Goal: Book appointment/travel/reservation

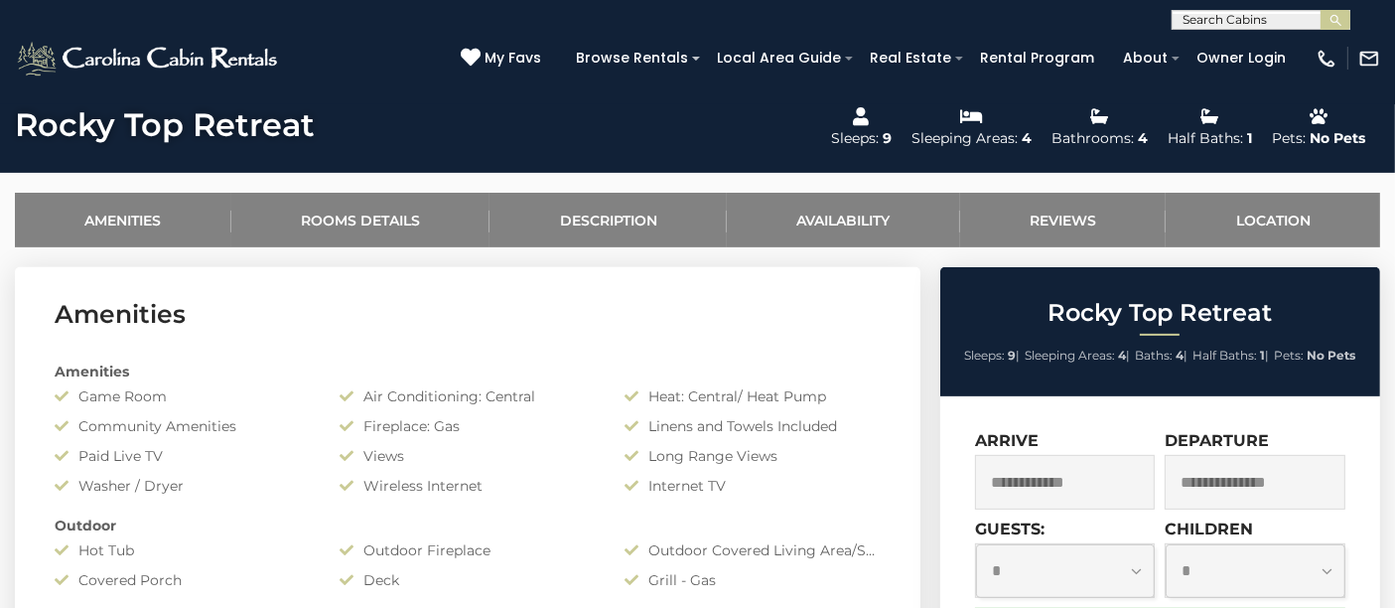
scroll to position [919, 0]
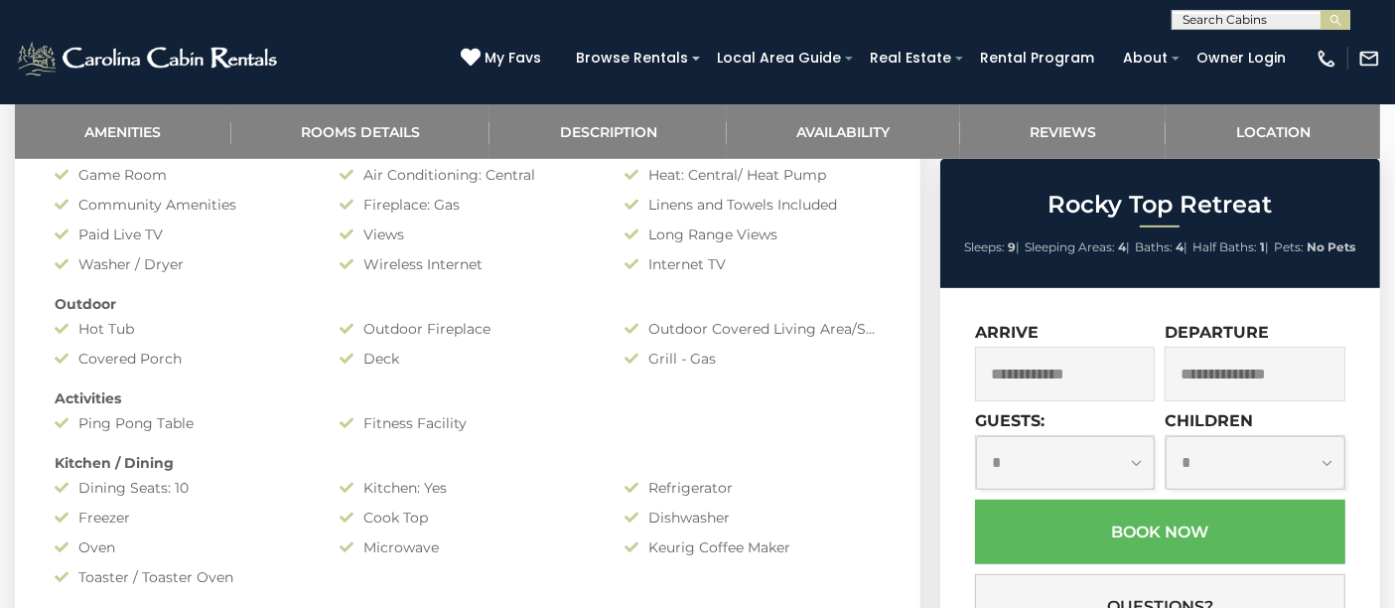
click at [1048, 384] on input "text" at bounding box center [1065, 374] width 181 height 55
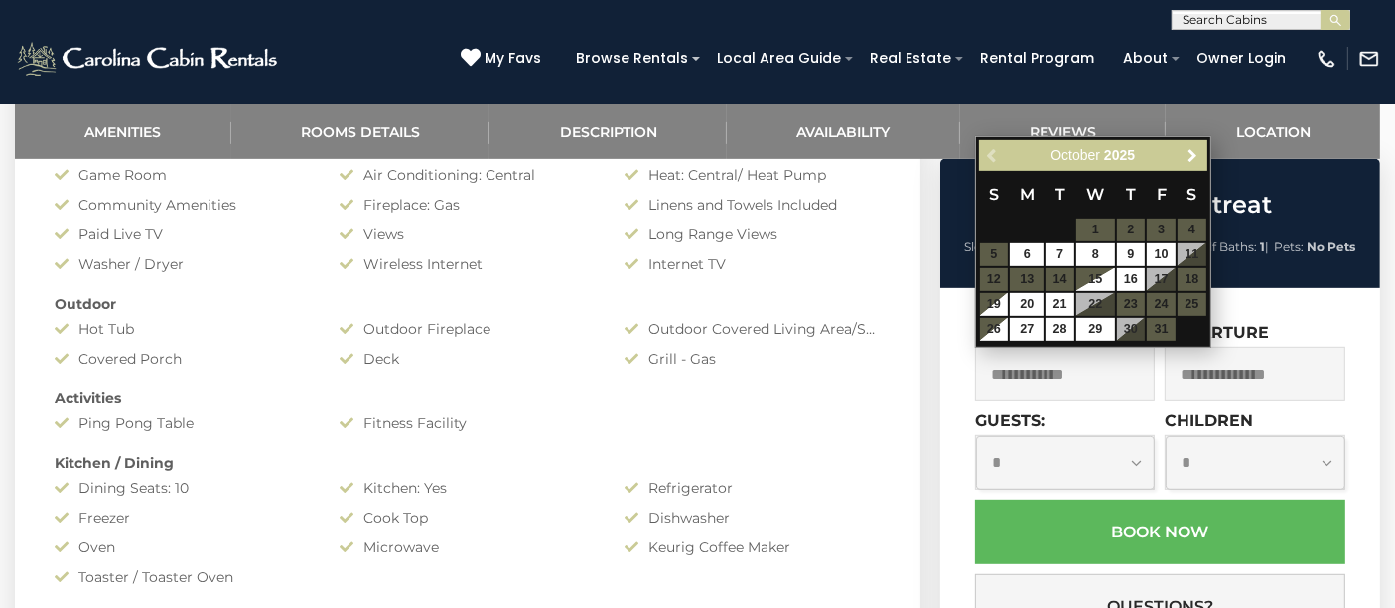
click at [1193, 154] on span "Next" at bounding box center [1193, 156] width 16 height 16
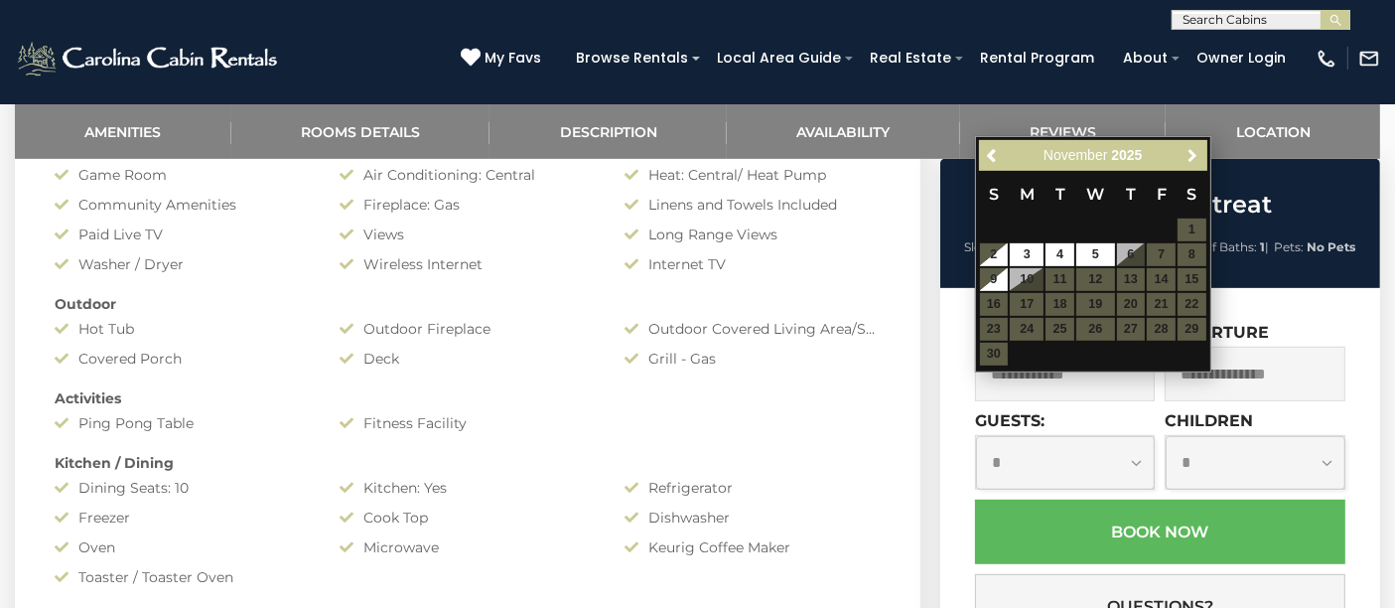
click at [1193, 154] on span "Next" at bounding box center [1193, 156] width 16 height 16
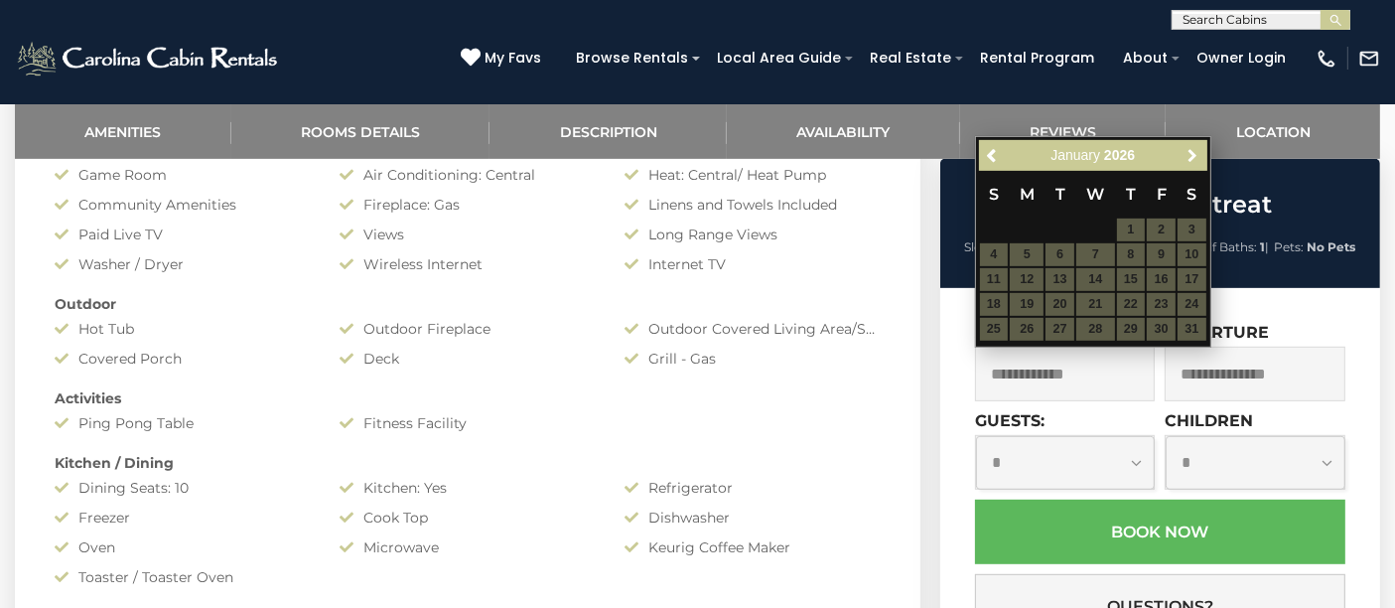
click at [1193, 154] on span "Next" at bounding box center [1193, 156] width 16 height 16
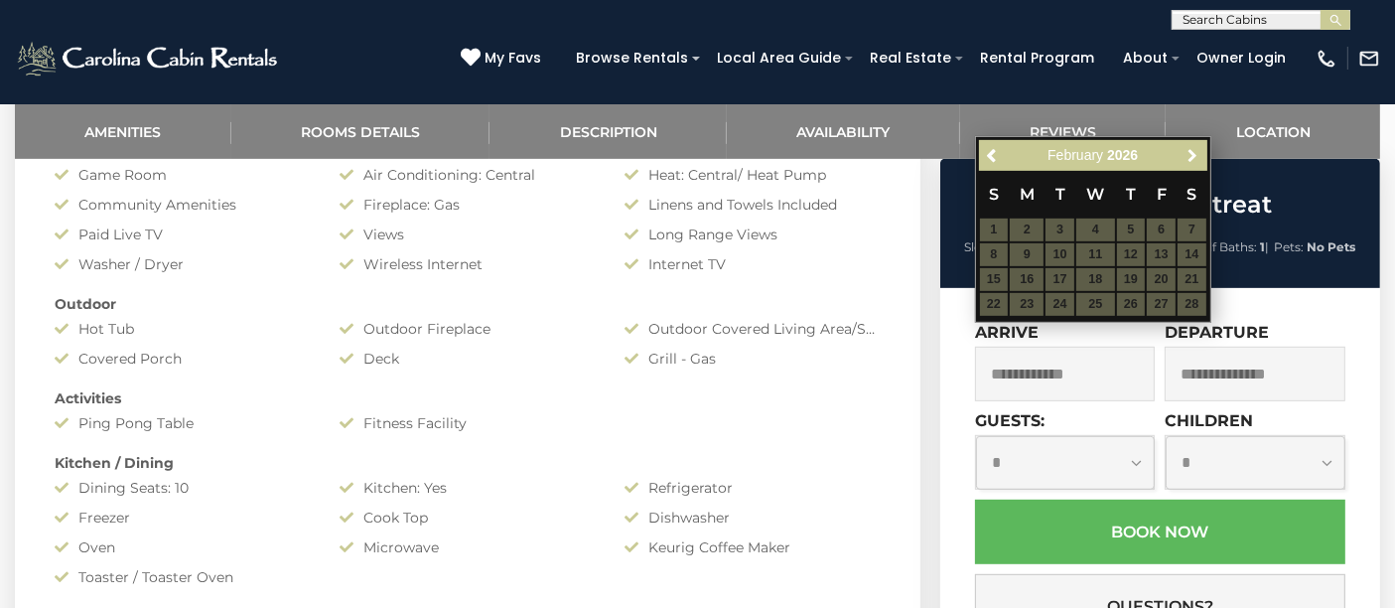
click at [1193, 154] on span "Next" at bounding box center [1193, 156] width 16 height 16
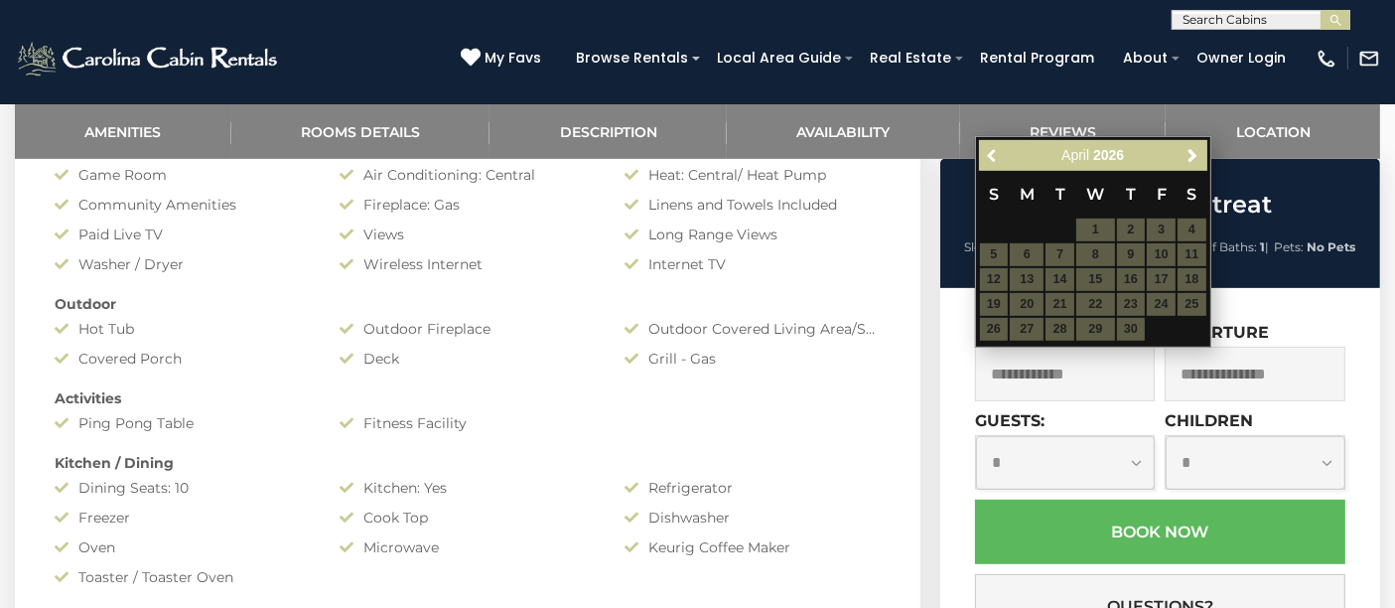
click at [993, 157] on span "Previous" at bounding box center [993, 156] width 16 height 16
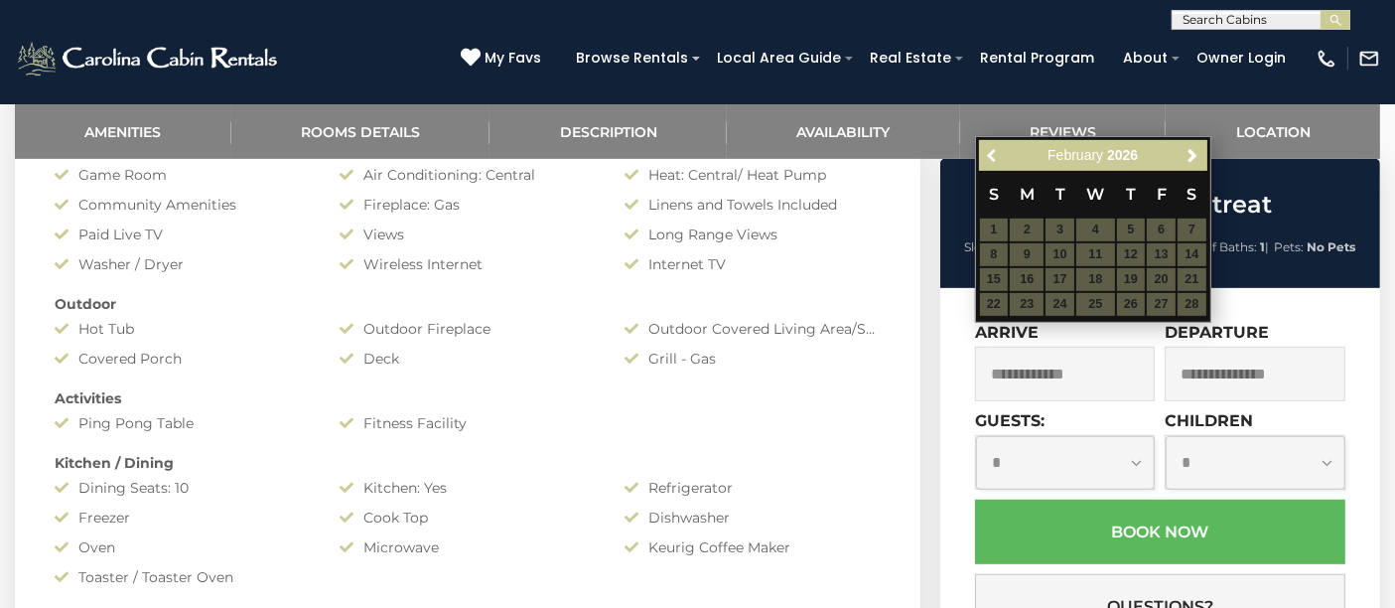
click at [993, 157] on span "Previous" at bounding box center [993, 156] width 16 height 16
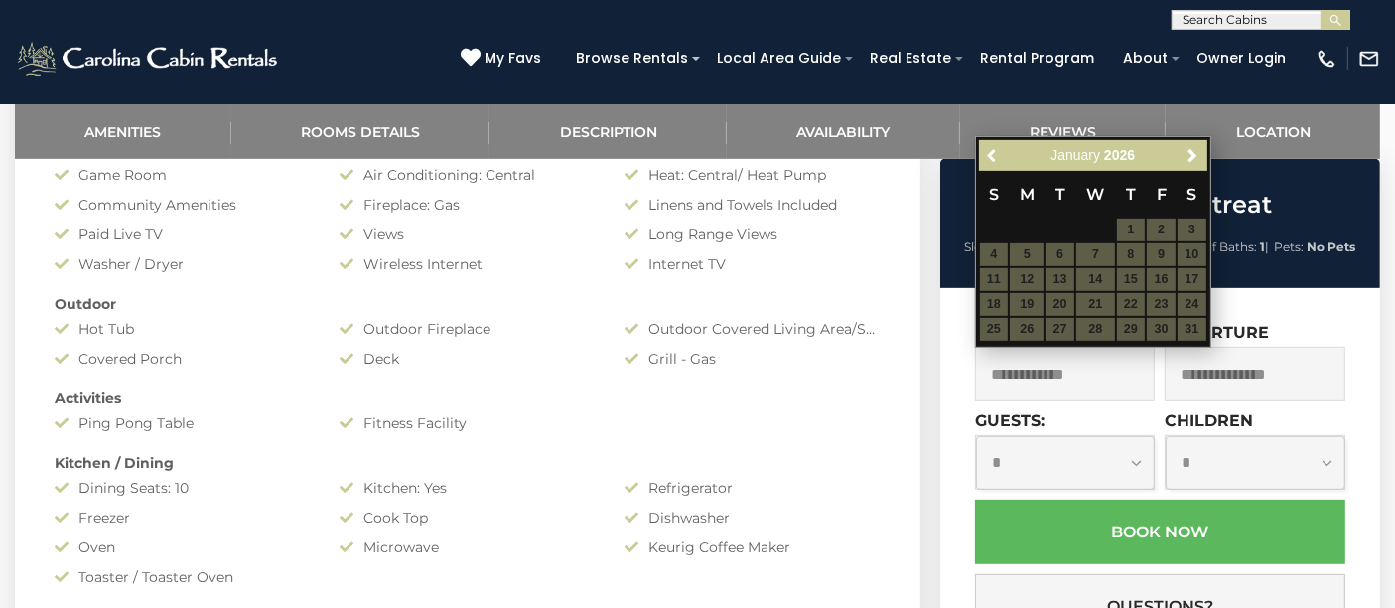
click at [993, 157] on span "Previous" at bounding box center [993, 156] width 16 height 16
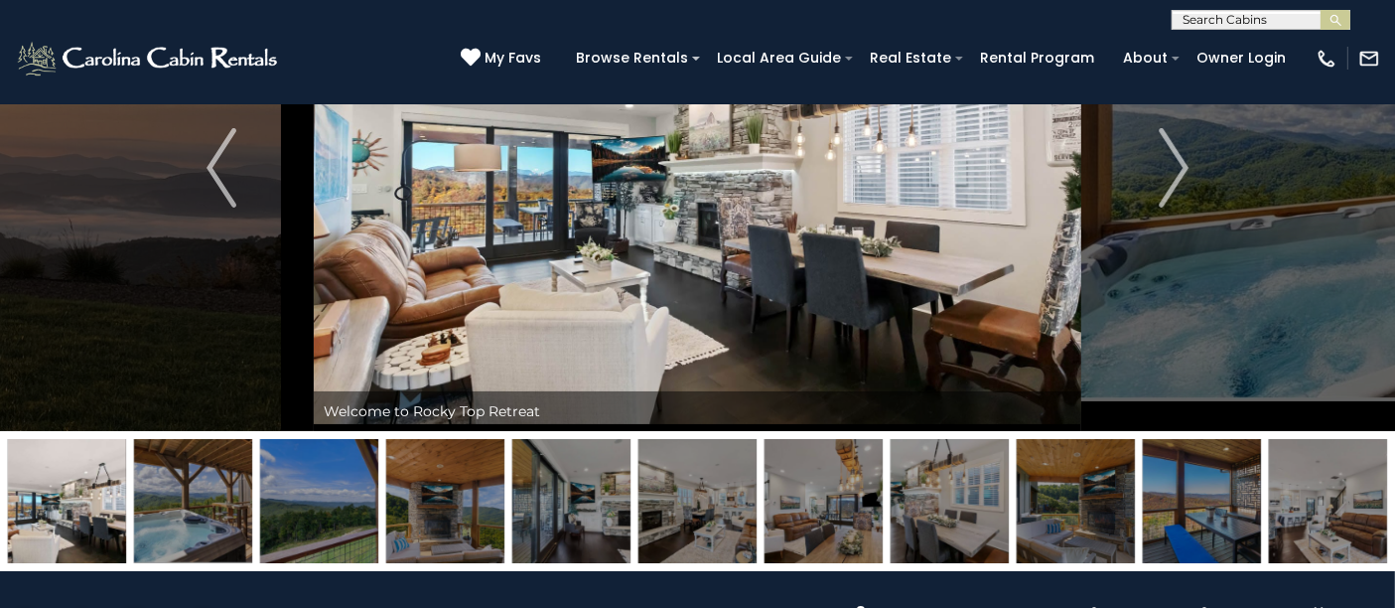
scroll to position [0, 0]
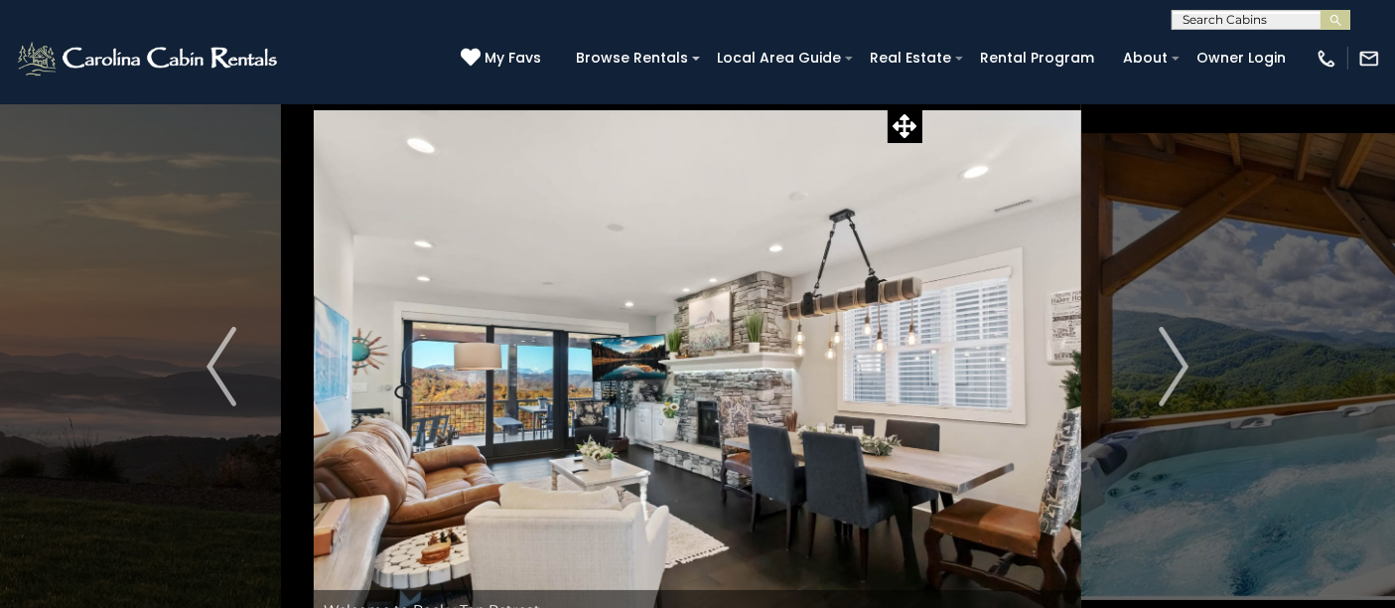
click at [1164, 392] on img "Next" at bounding box center [1174, 366] width 30 height 79
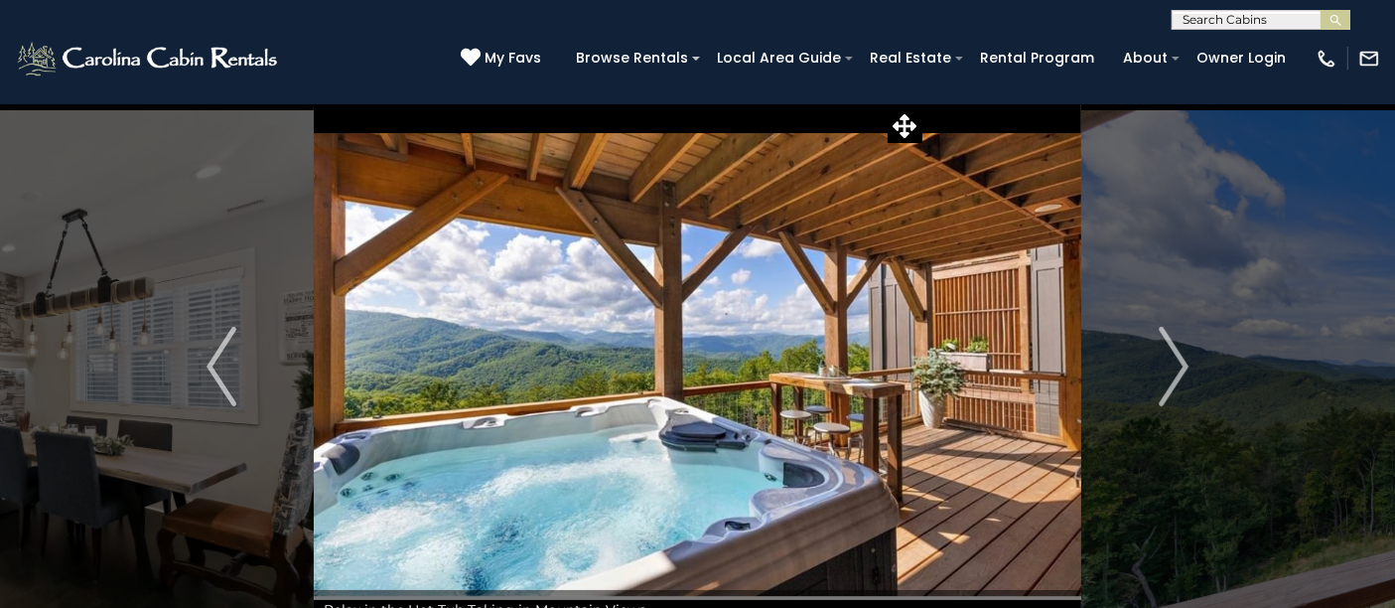
click at [1164, 392] on img "Next" at bounding box center [1174, 366] width 30 height 79
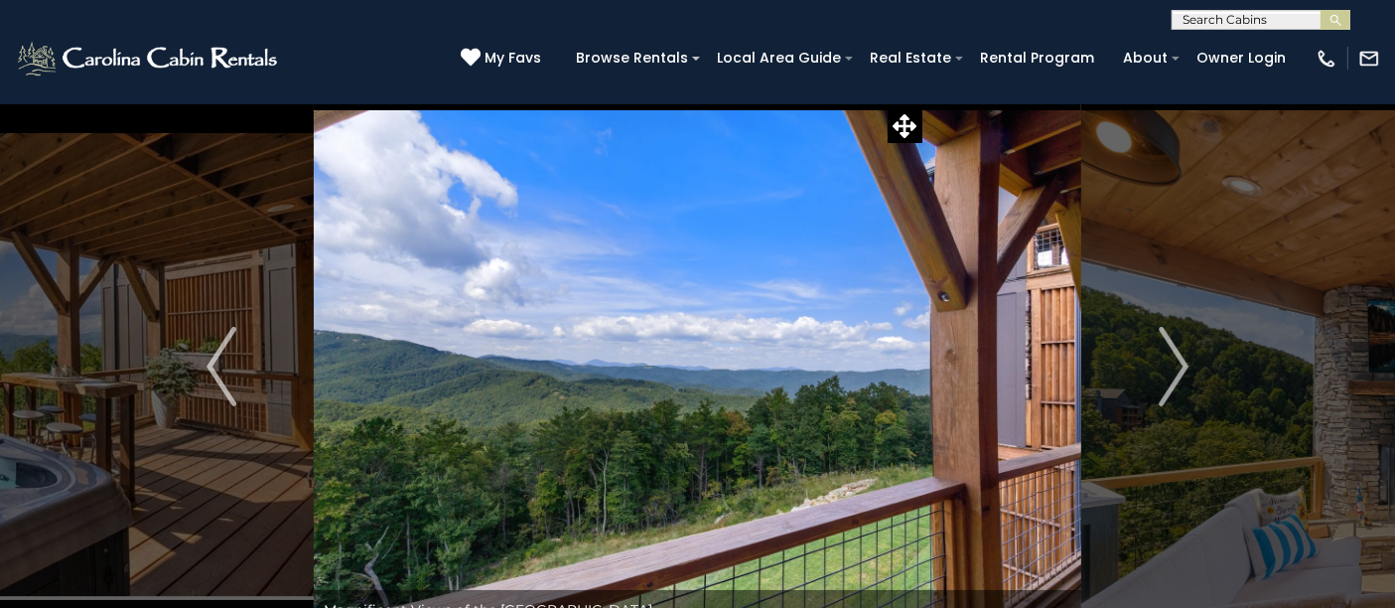
click at [1164, 392] on img "Next" at bounding box center [1174, 366] width 30 height 79
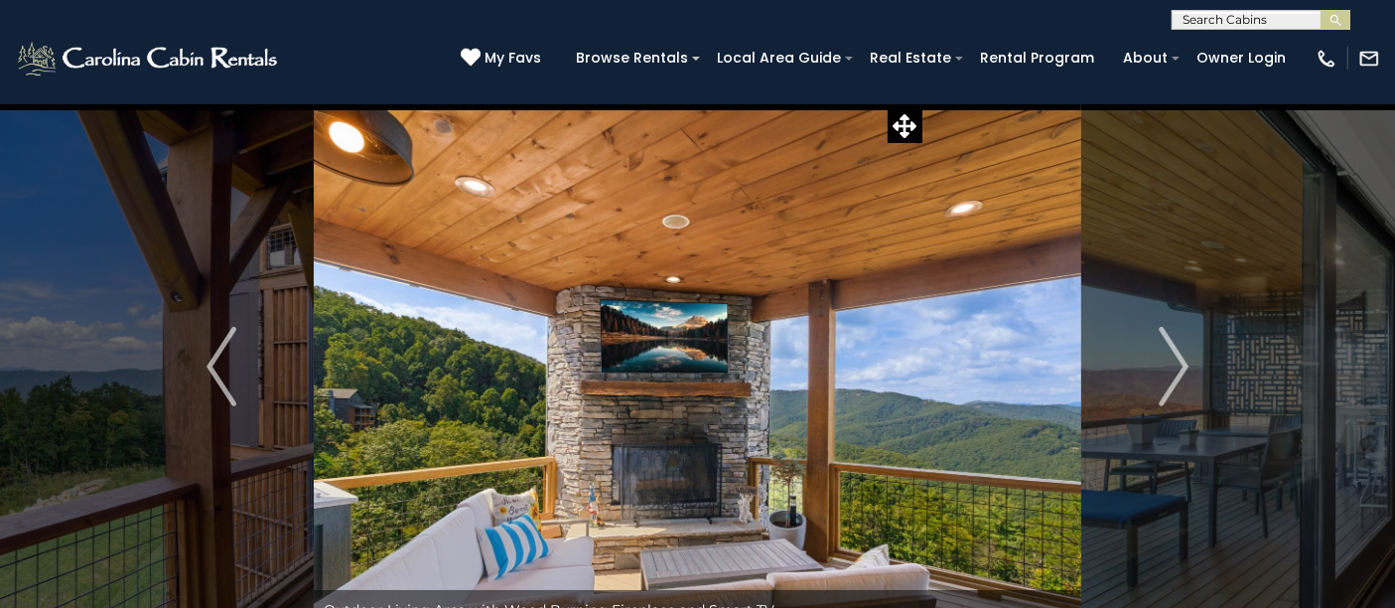
click at [1164, 392] on img "Next" at bounding box center [1174, 366] width 30 height 79
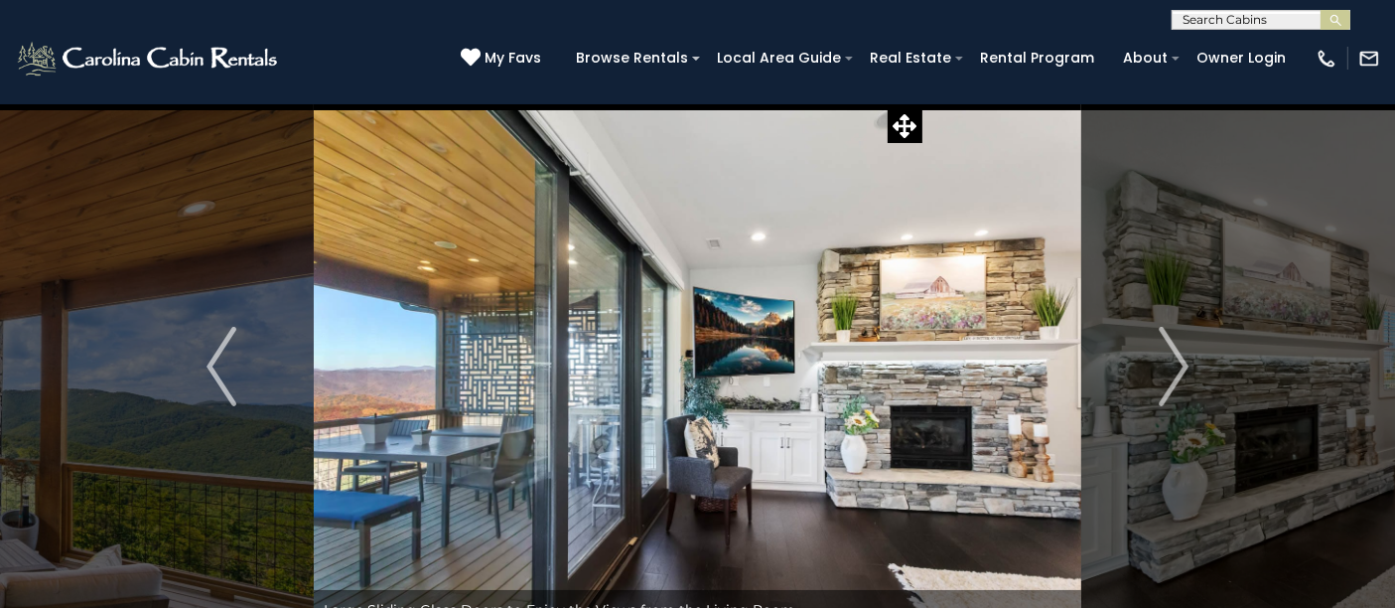
click at [1164, 392] on img "Next" at bounding box center [1174, 366] width 30 height 79
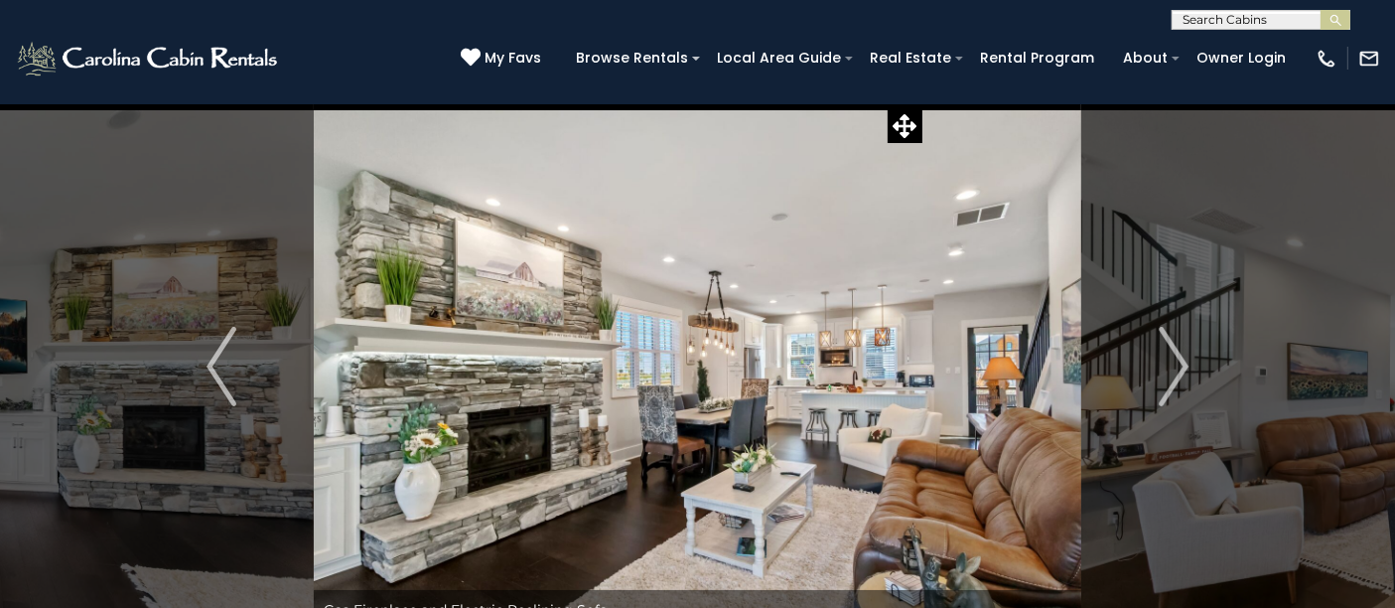
click at [1164, 392] on img "Next" at bounding box center [1174, 366] width 30 height 79
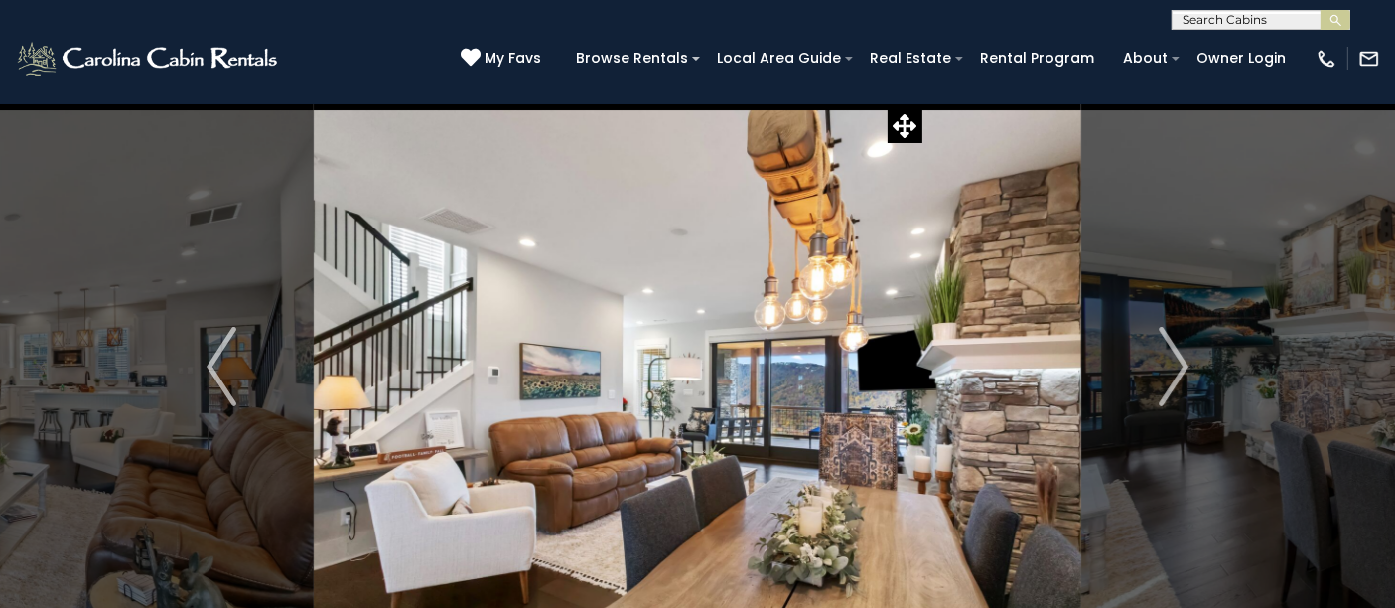
click at [1164, 392] on img "Next" at bounding box center [1174, 366] width 30 height 79
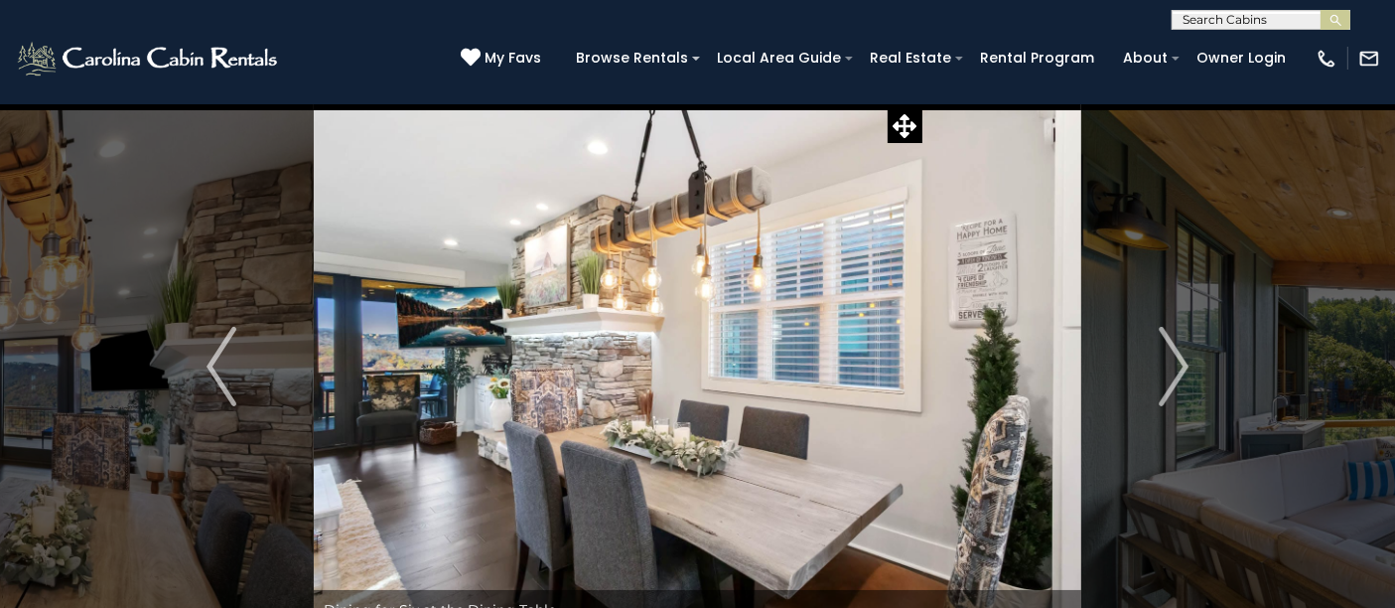
click at [1164, 392] on img "Next" at bounding box center [1174, 366] width 30 height 79
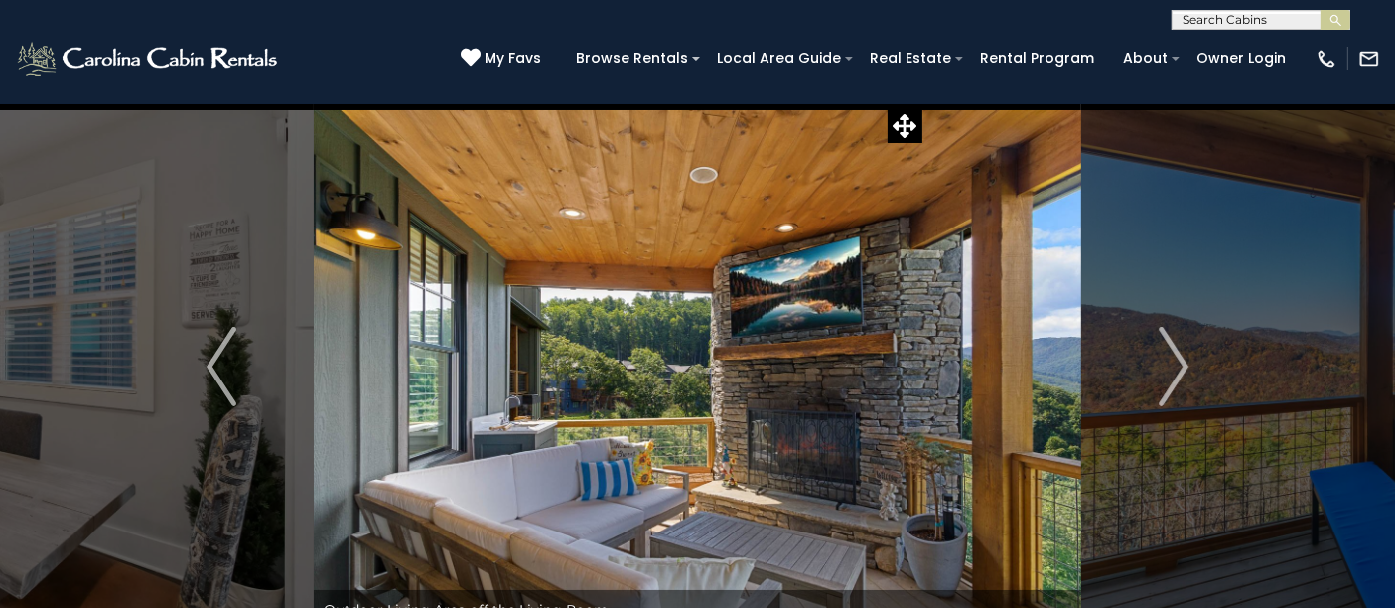
click at [1164, 392] on img "Next" at bounding box center [1174, 366] width 30 height 79
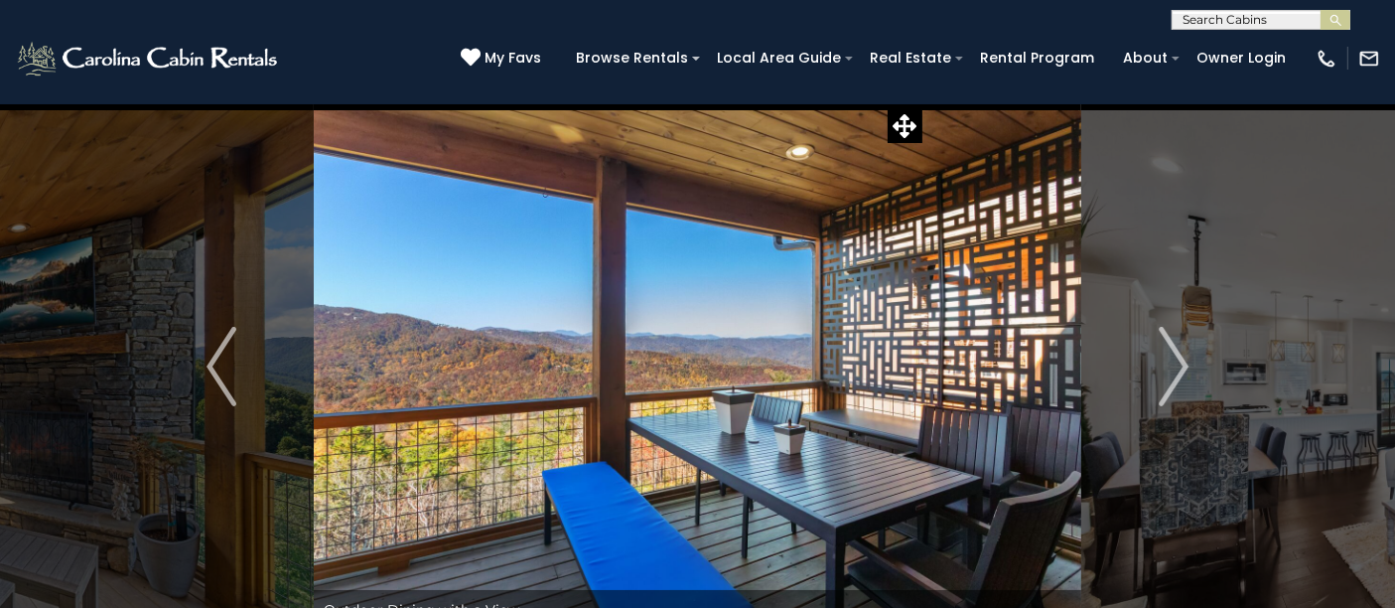
click at [1164, 392] on img "Next" at bounding box center [1174, 366] width 30 height 79
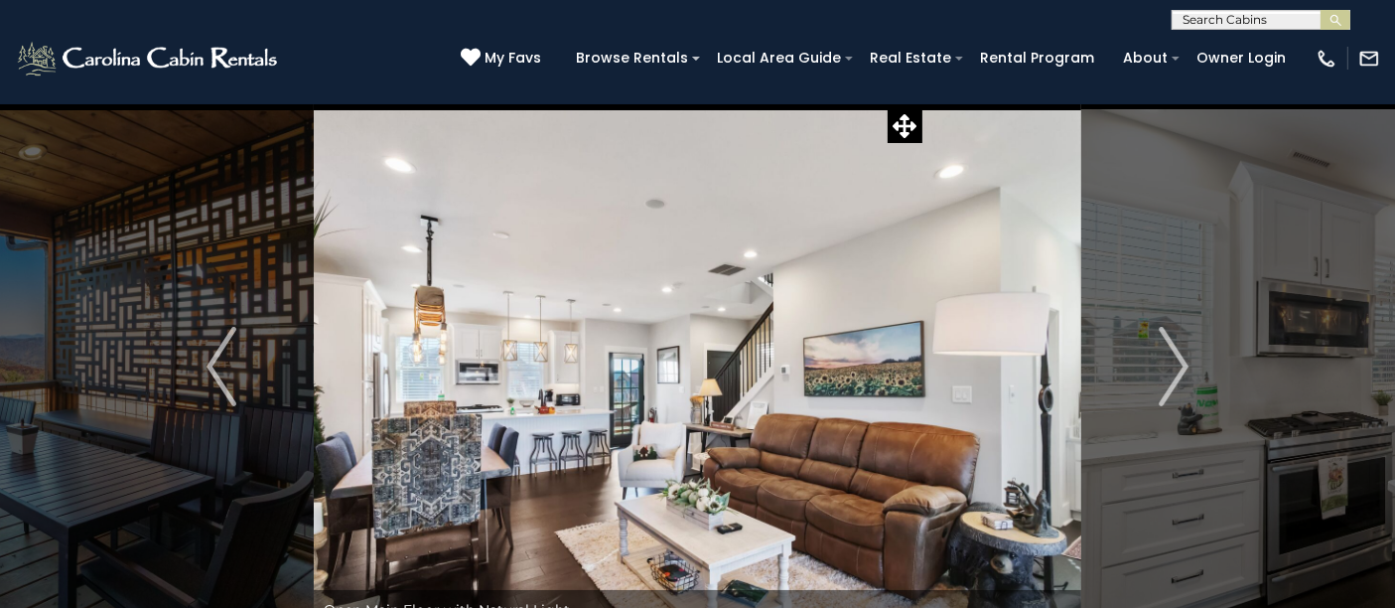
click at [1164, 392] on img "Next" at bounding box center [1174, 366] width 30 height 79
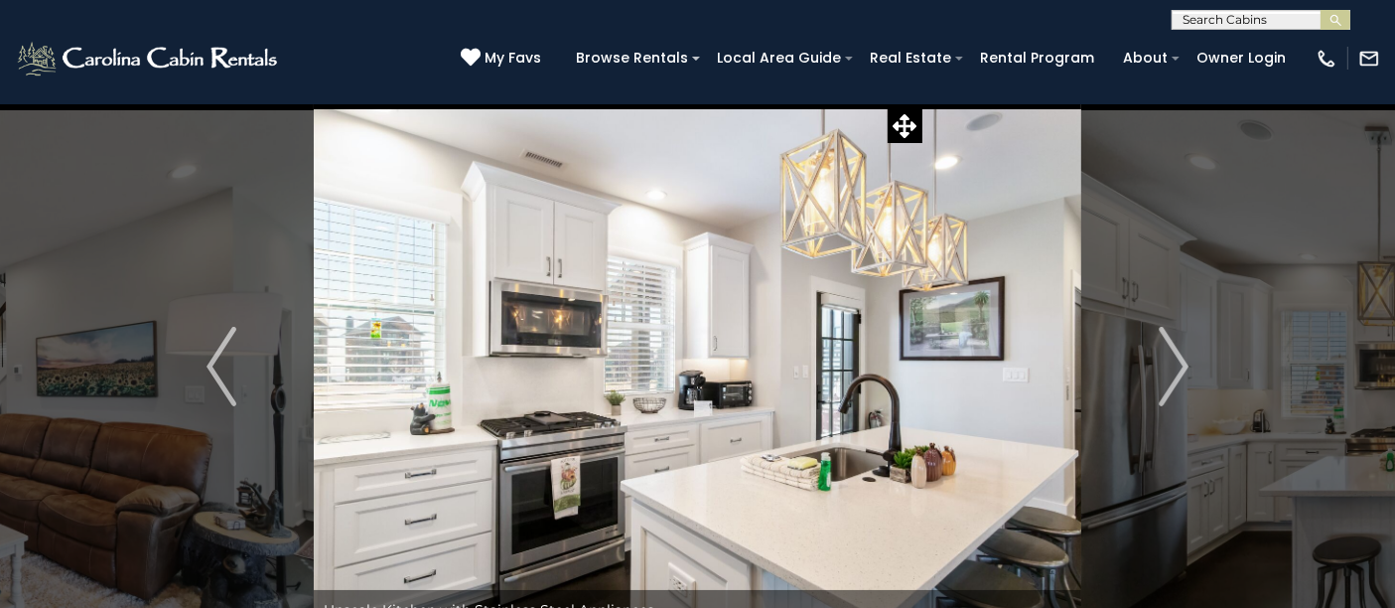
click at [1164, 392] on img "Next" at bounding box center [1174, 366] width 30 height 79
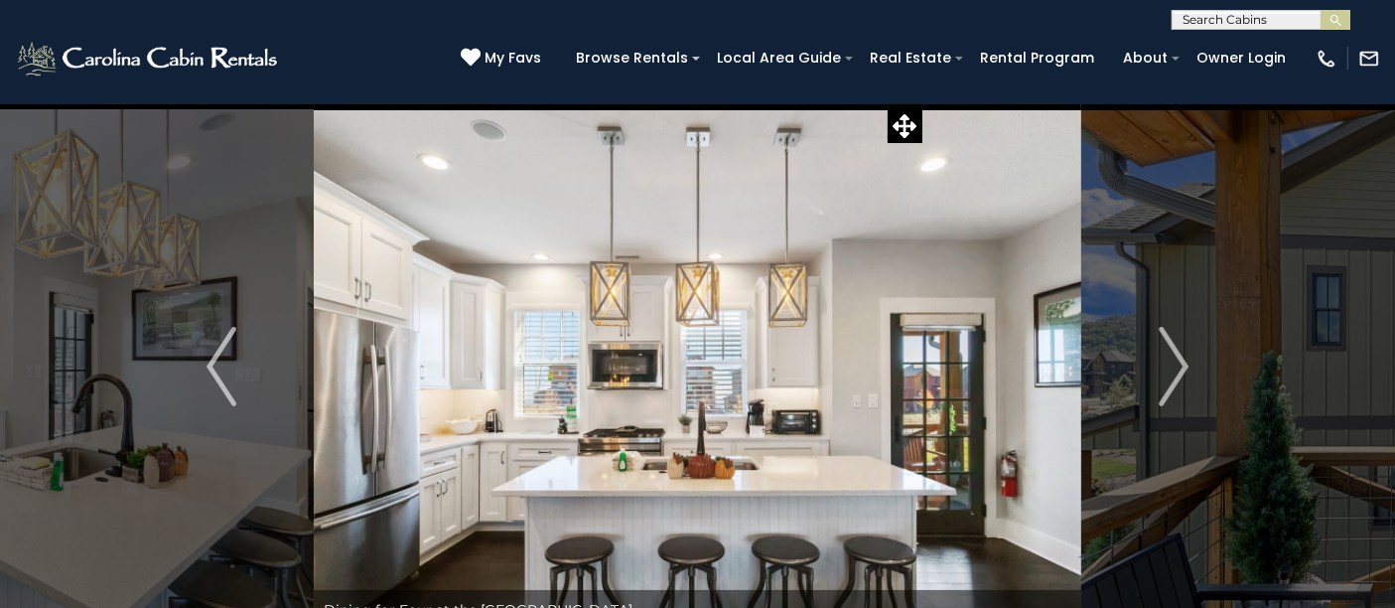
click at [1164, 392] on img "Next" at bounding box center [1174, 366] width 30 height 79
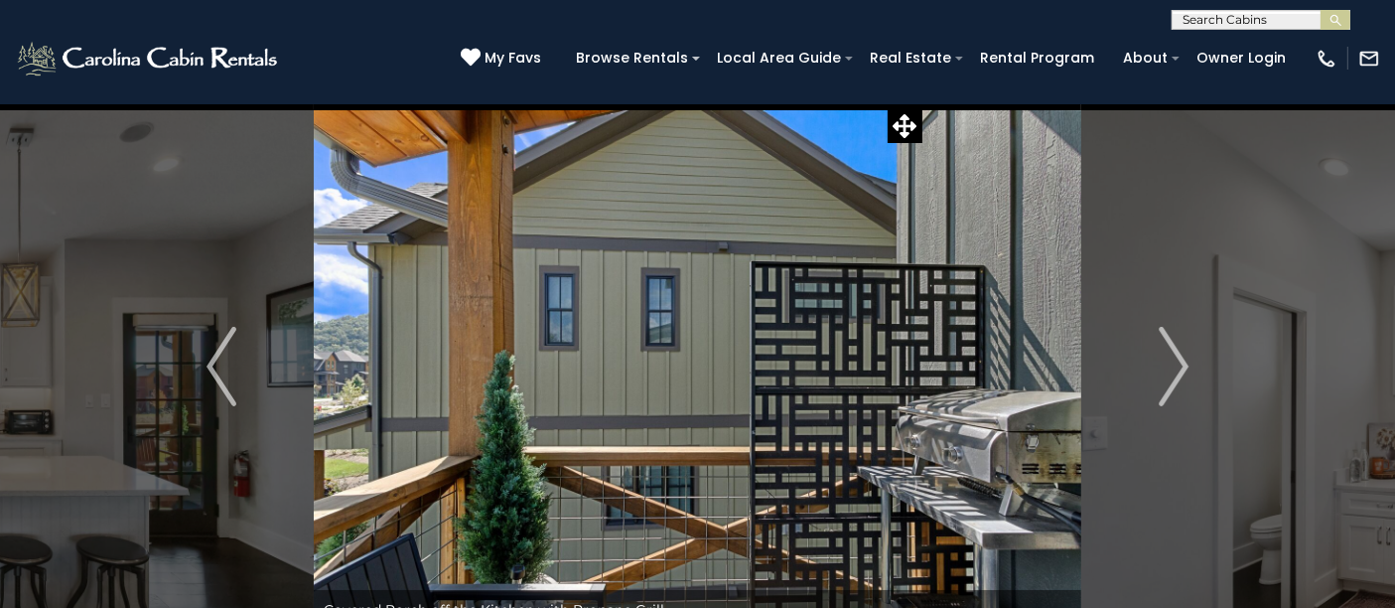
click at [1164, 392] on img "Next" at bounding box center [1174, 366] width 30 height 79
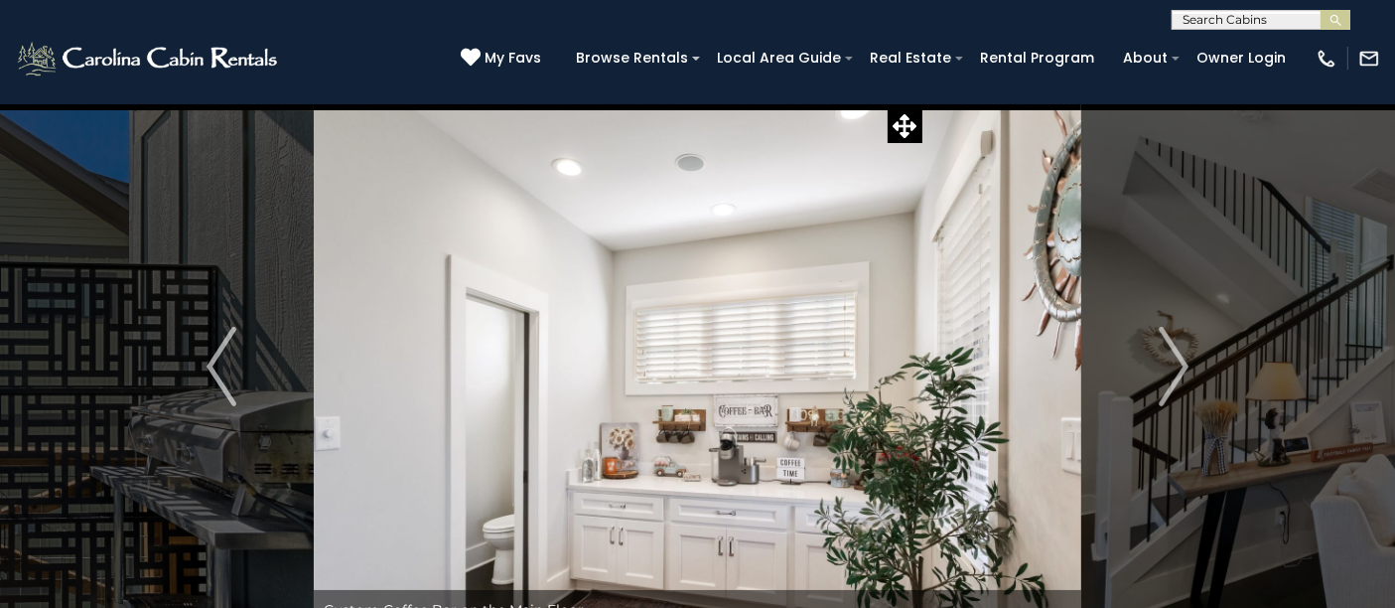
click at [1164, 392] on img "Next" at bounding box center [1174, 366] width 30 height 79
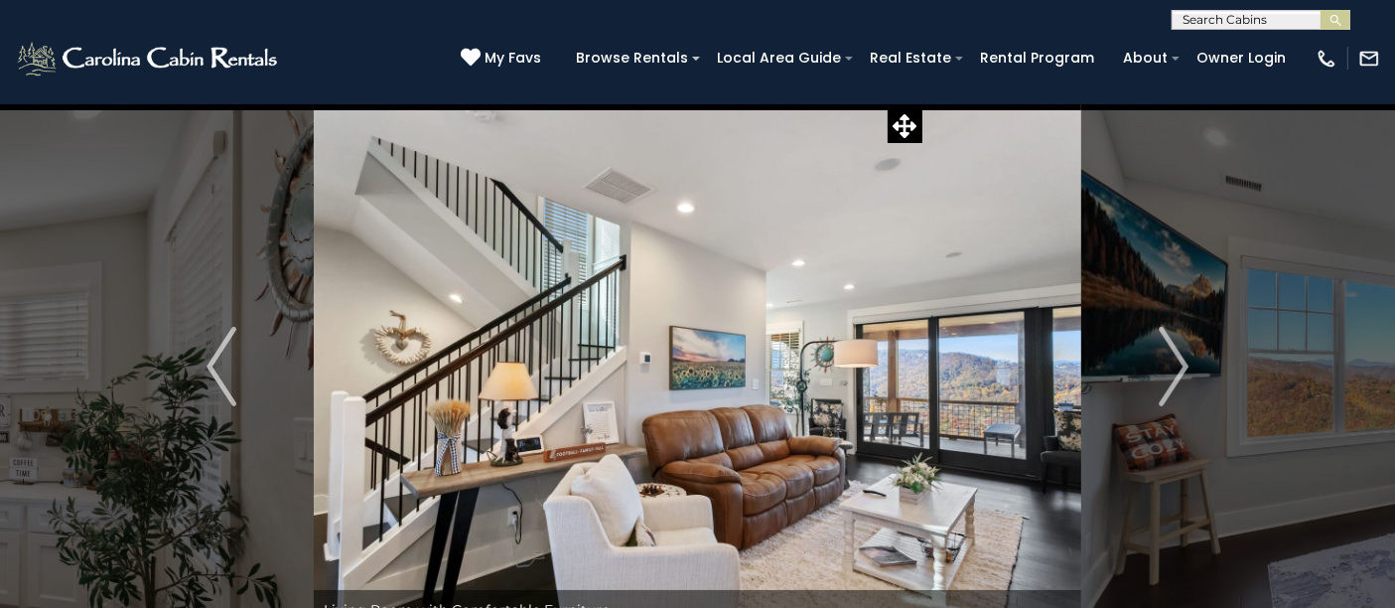
click at [1164, 392] on img "Next" at bounding box center [1174, 366] width 30 height 79
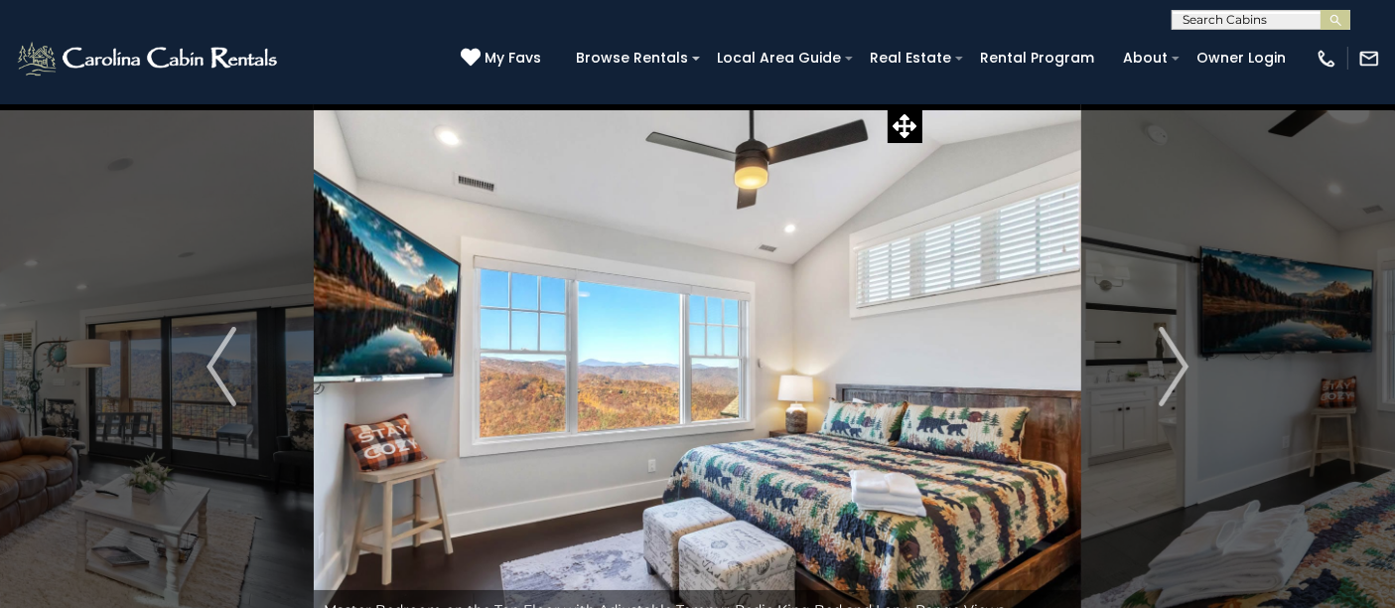
click at [1164, 392] on img "Next" at bounding box center [1174, 366] width 30 height 79
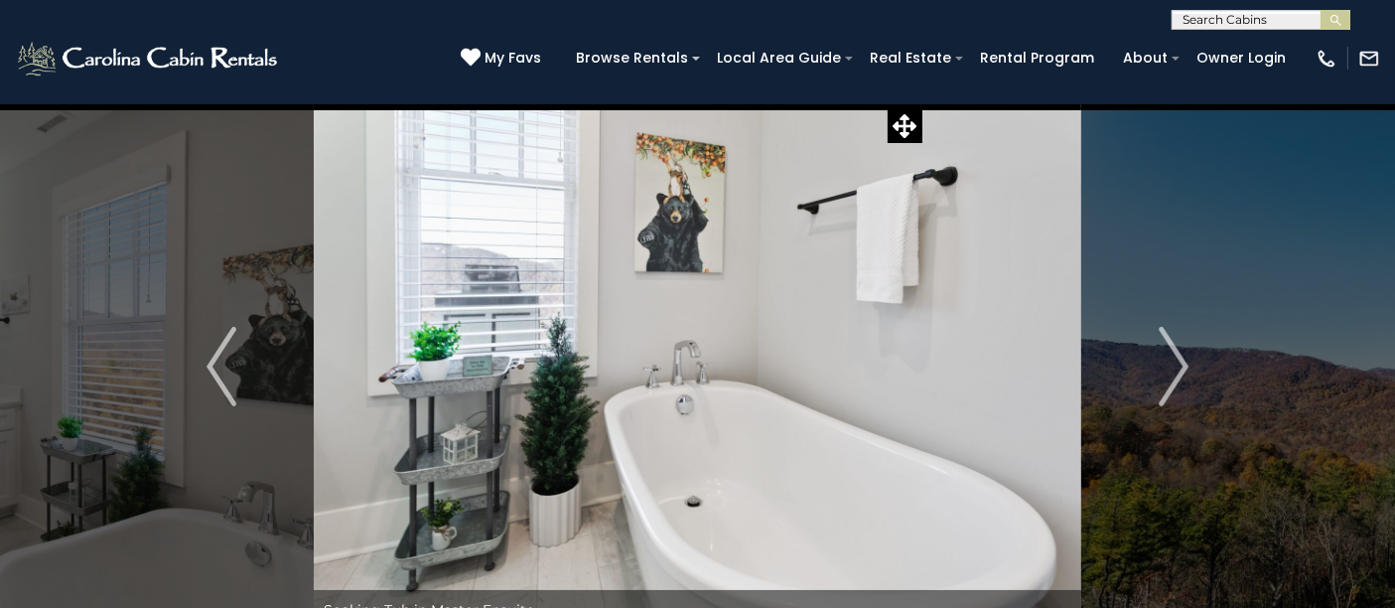
click at [1171, 370] on img "Next" at bounding box center [1174, 366] width 30 height 79
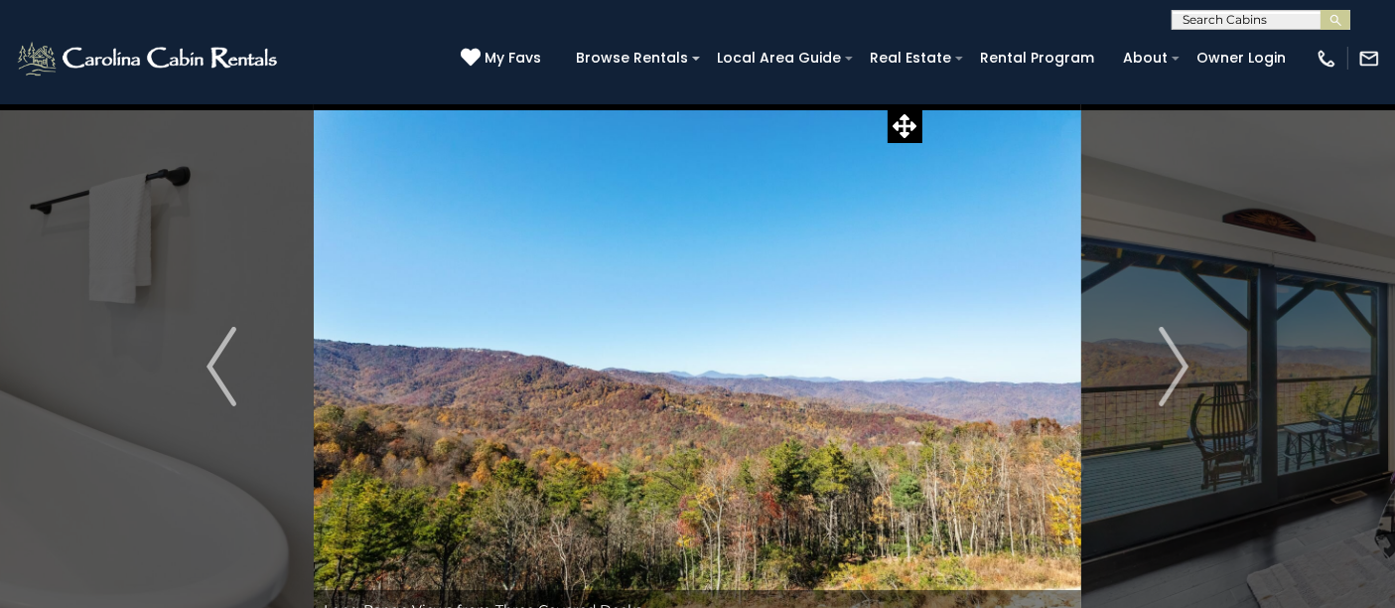
click at [1180, 360] on img "Next" at bounding box center [1174, 366] width 30 height 79
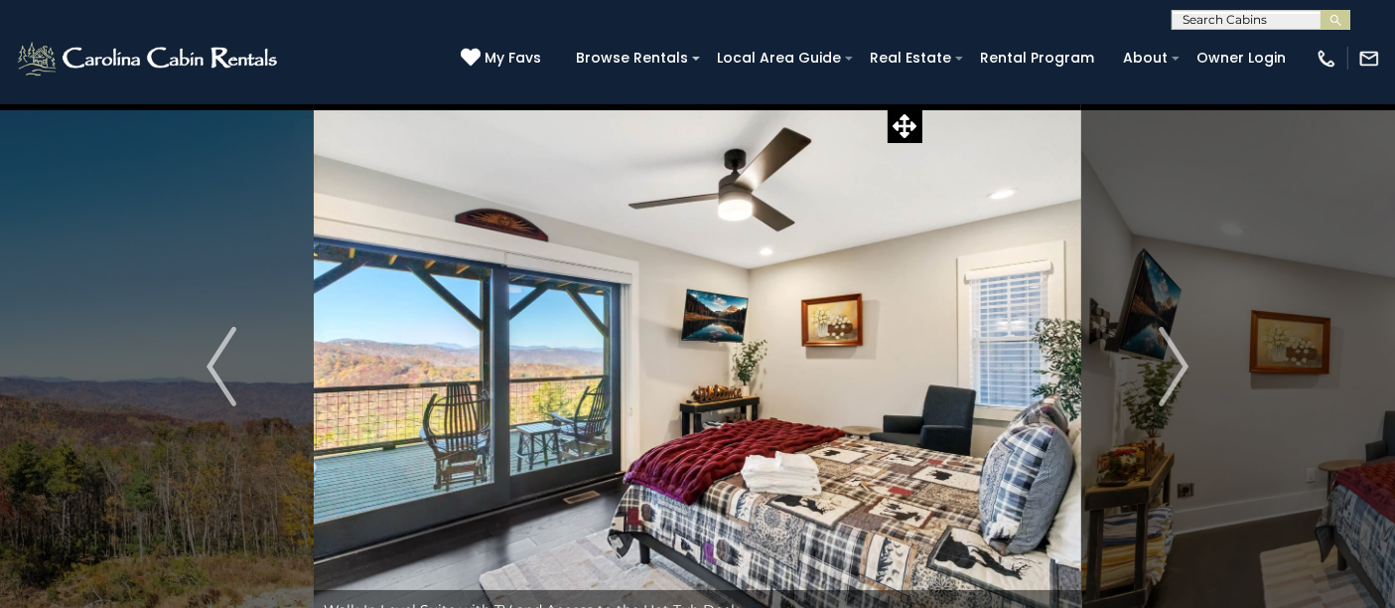
click at [1180, 360] on img "Next" at bounding box center [1174, 366] width 30 height 79
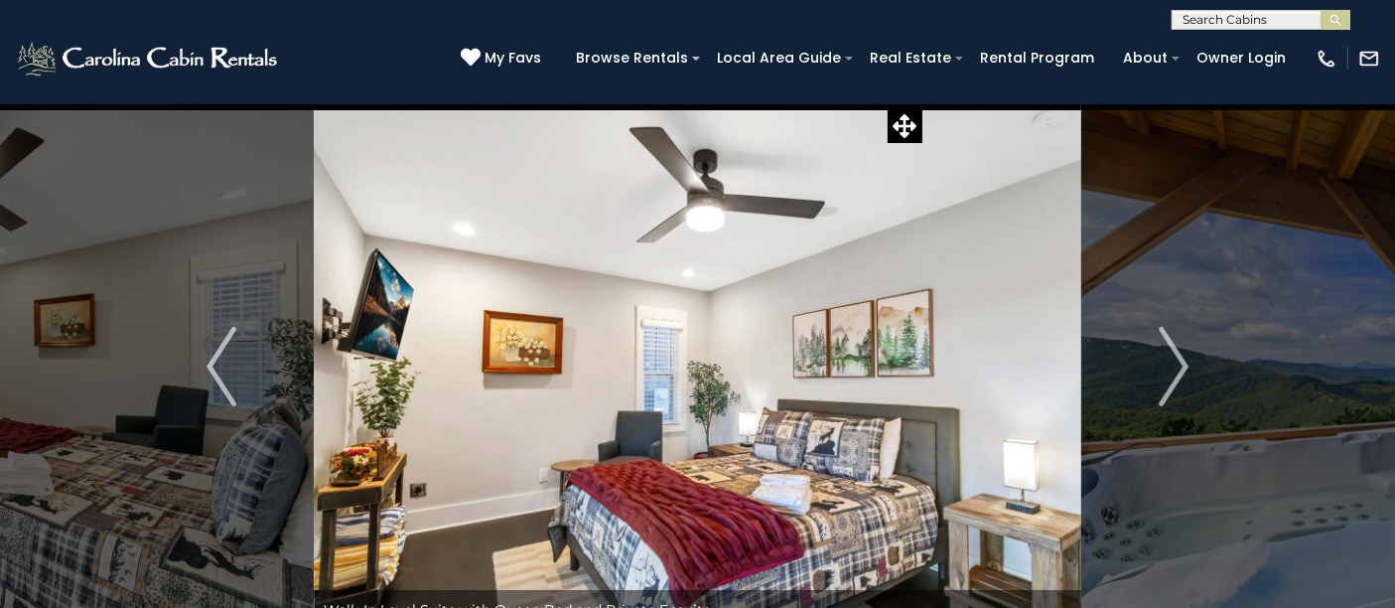
click at [1180, 360] on img "Next" at bounding box center [1174, 366] width 30 height 79
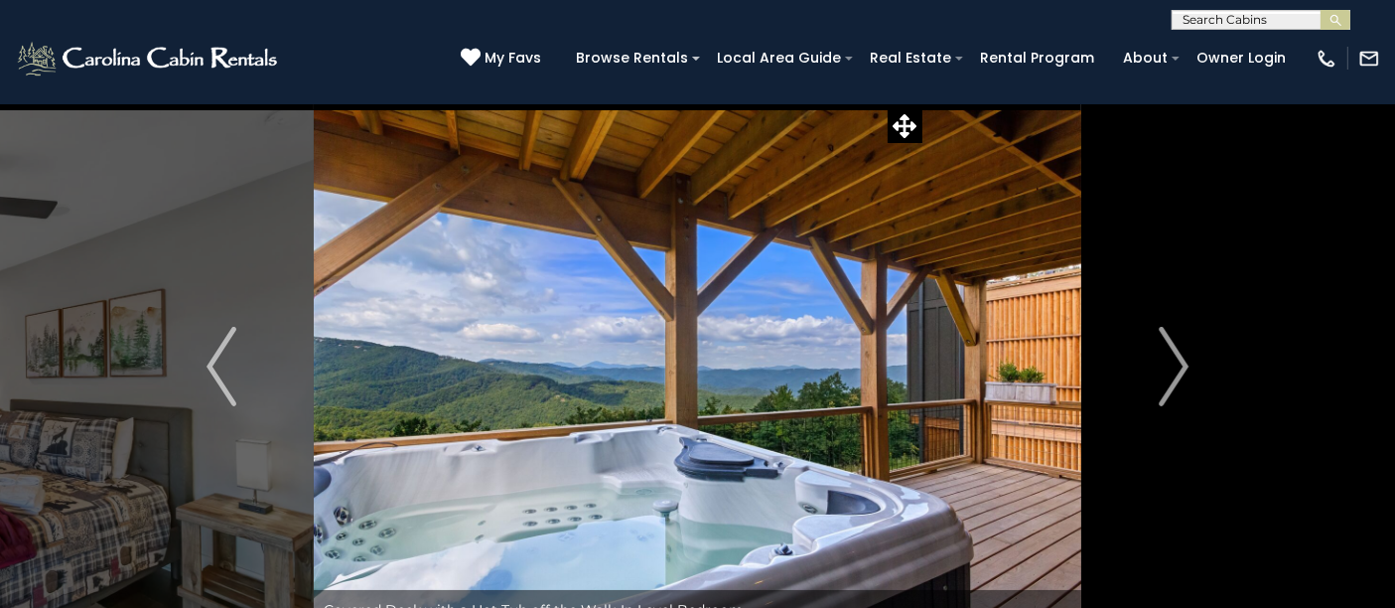
click at [1180, 360] on img "Next" at bounding box center [1174, 366] width 30 height 79
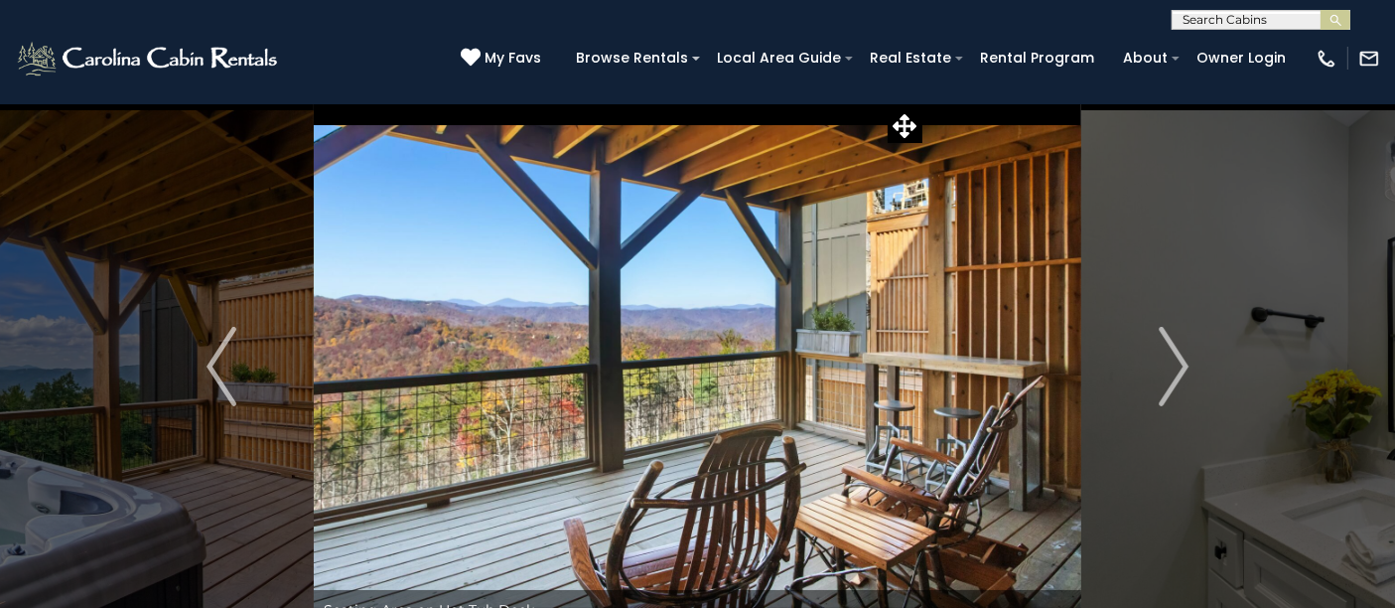
click at [1180, 360] on img "Next" at bounding box center [1174, 366] width 30 height 79
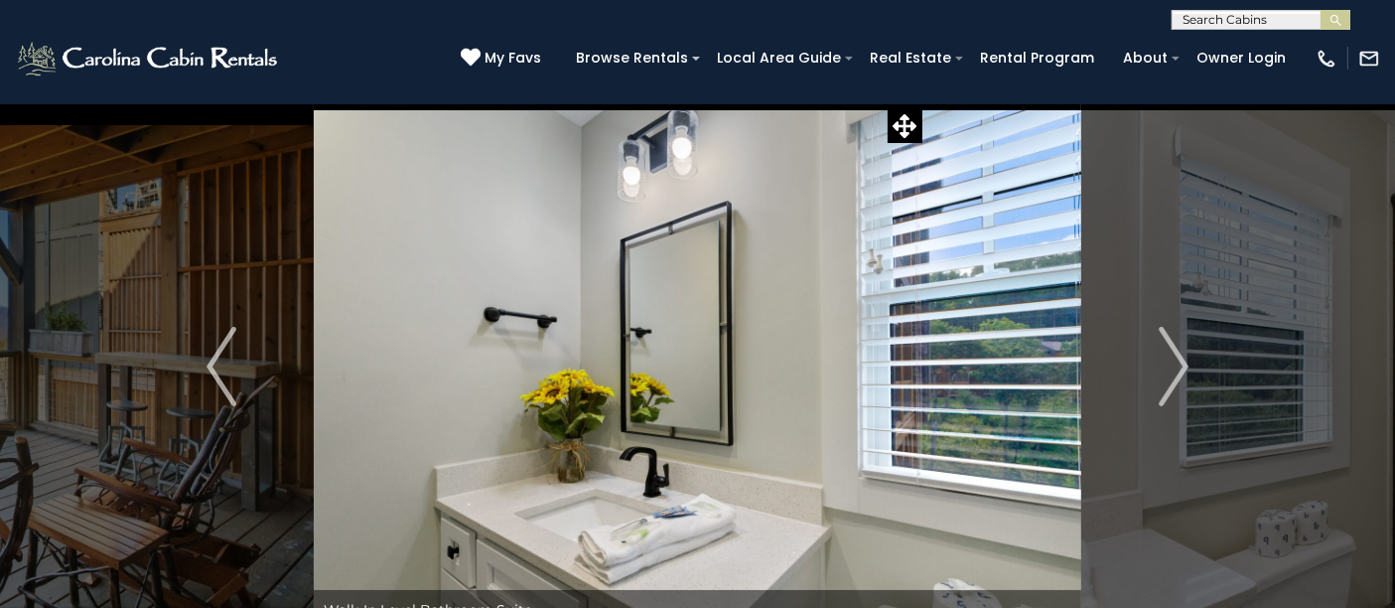
click at [1180, 360] on img "Next" at bounding box center [1174, 366] width 30 height 79
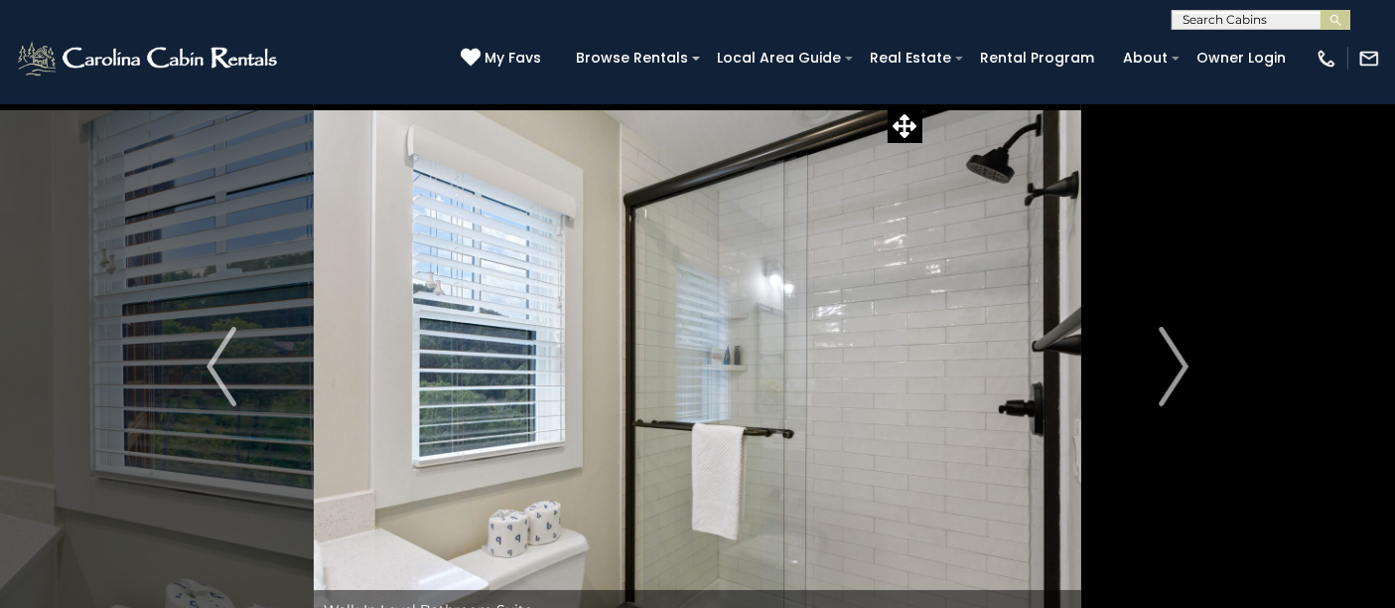
click at [1180, 360] on img "Next" at bounding box center [1174, 366] width 30 height 79
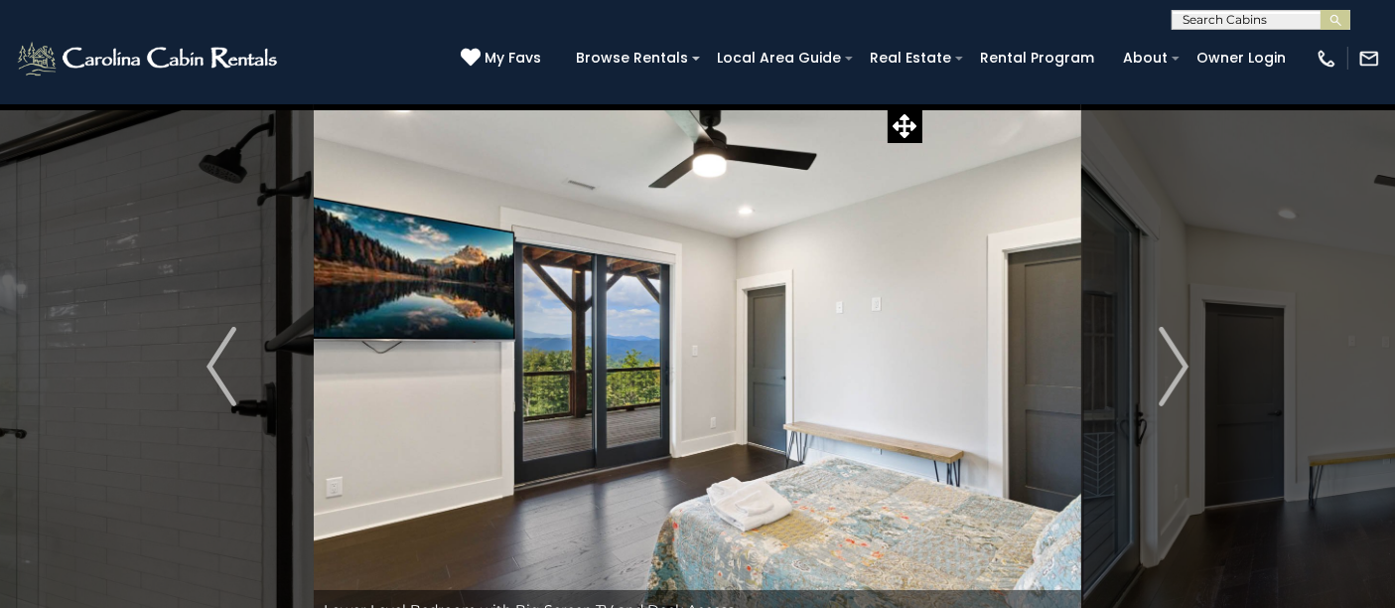
click at [1180, 360] on img "Next" at bounding box center [1174, 366] width 30 height 79
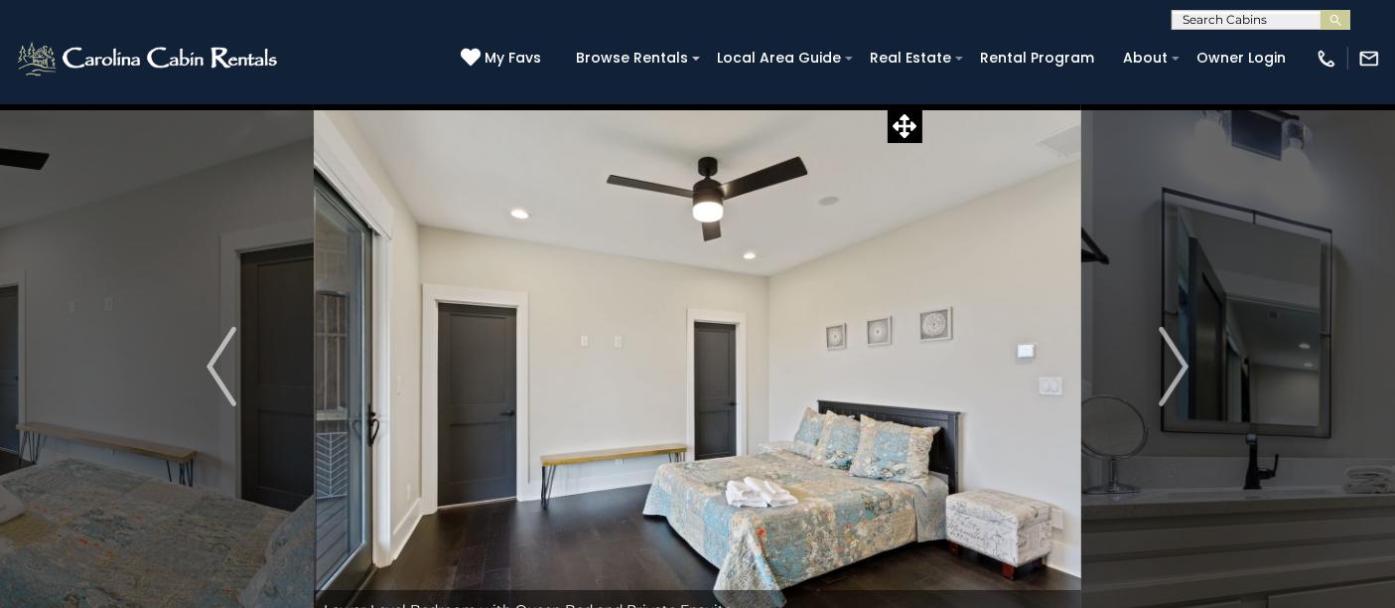
click at [1180, 360] on img "Next" at bounding box center [1174, 366] width 30 height 79
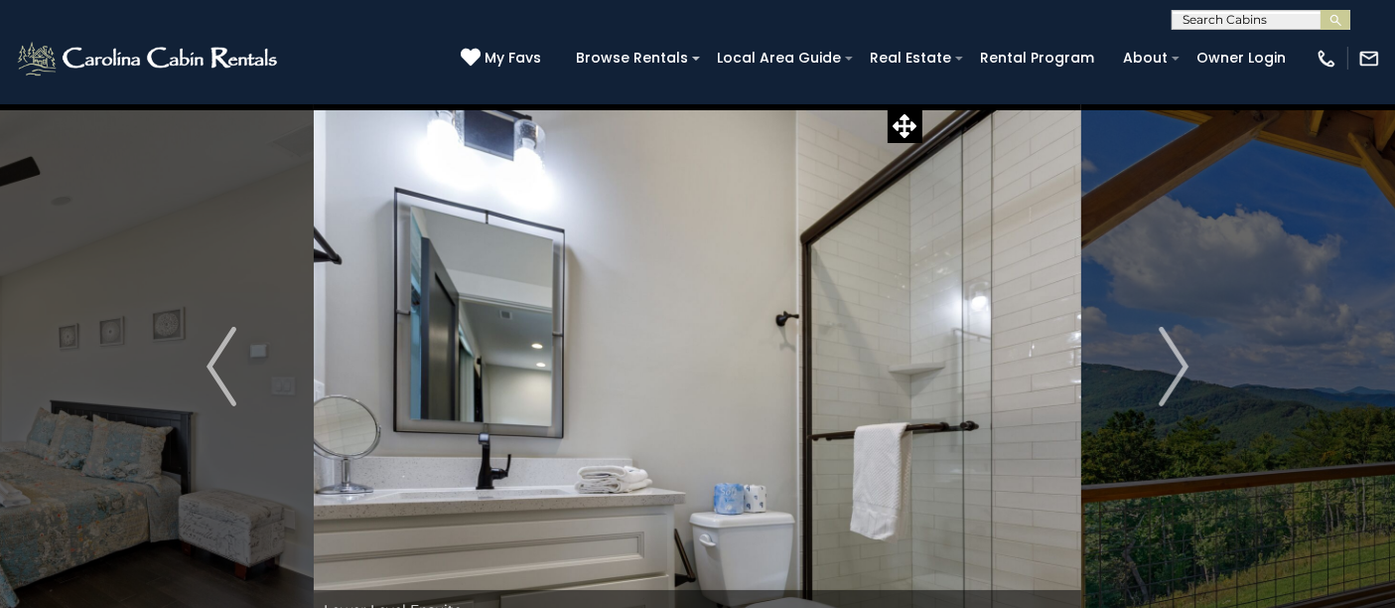
click at [1180, 360] on img "Next" at bounding box center [1174, 366] width 30 height 79
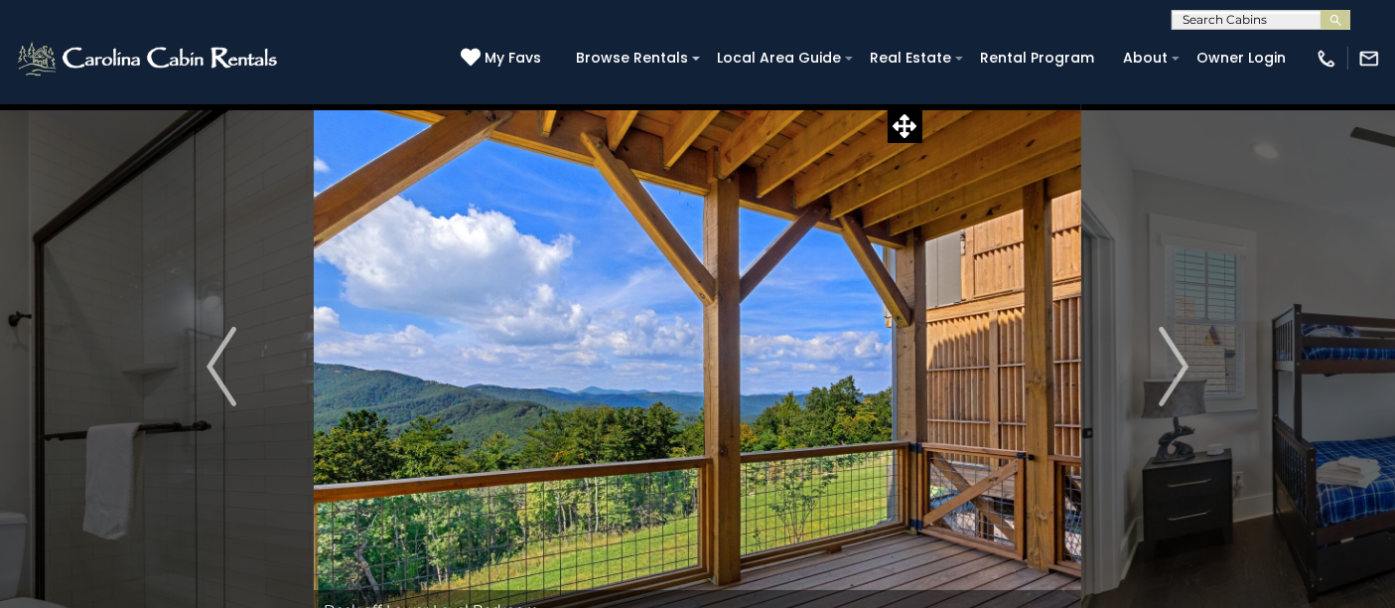
click at [1180, 360] on img "Next" at bounding box center [1174, 366] width 30 height 79
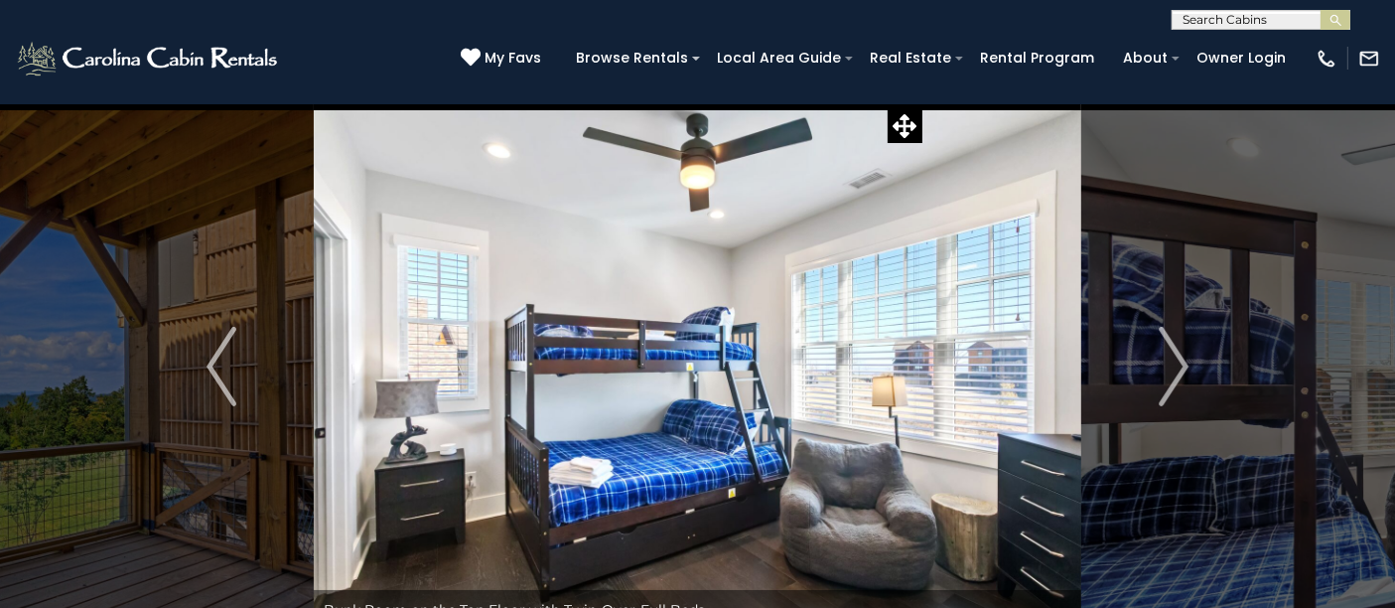
click at [1180, 360] on img "Next" at bounding box center [1174, 366] width 30 height 79
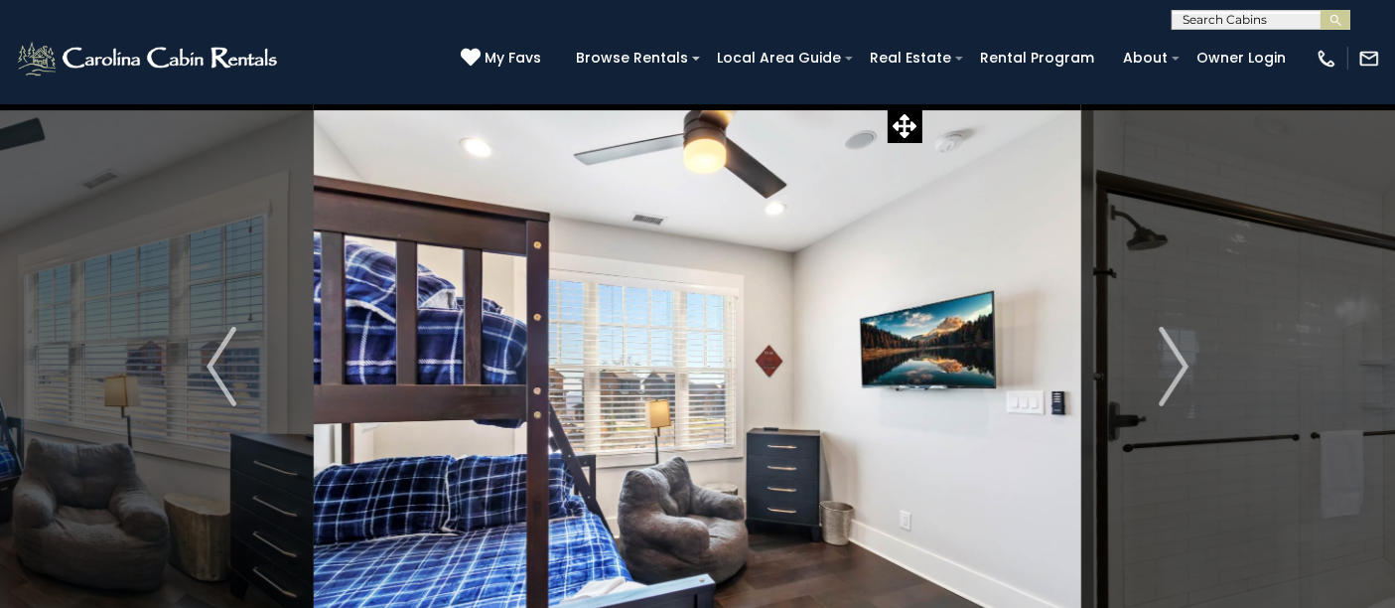
click at [1180, 360] on img "Next" at bounding box center [1174, 366] width 30 height 79
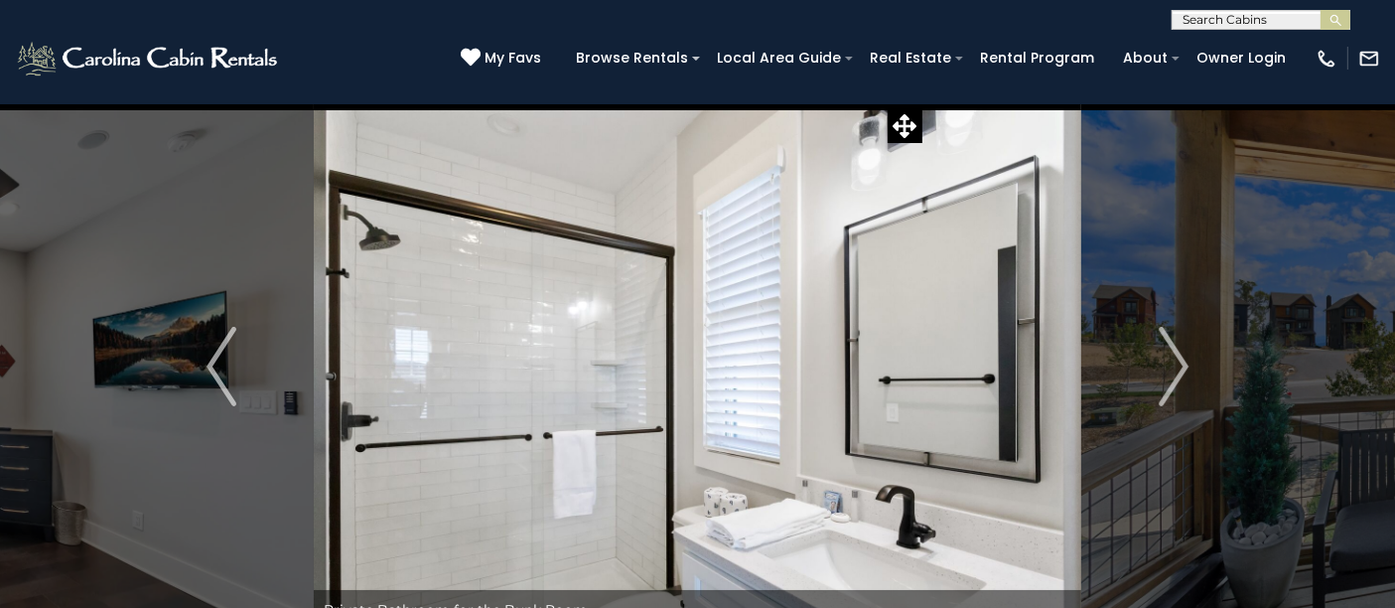
click at [1180, 360] on img "Next" at bounding box center [1174, 366] width 30 height 79
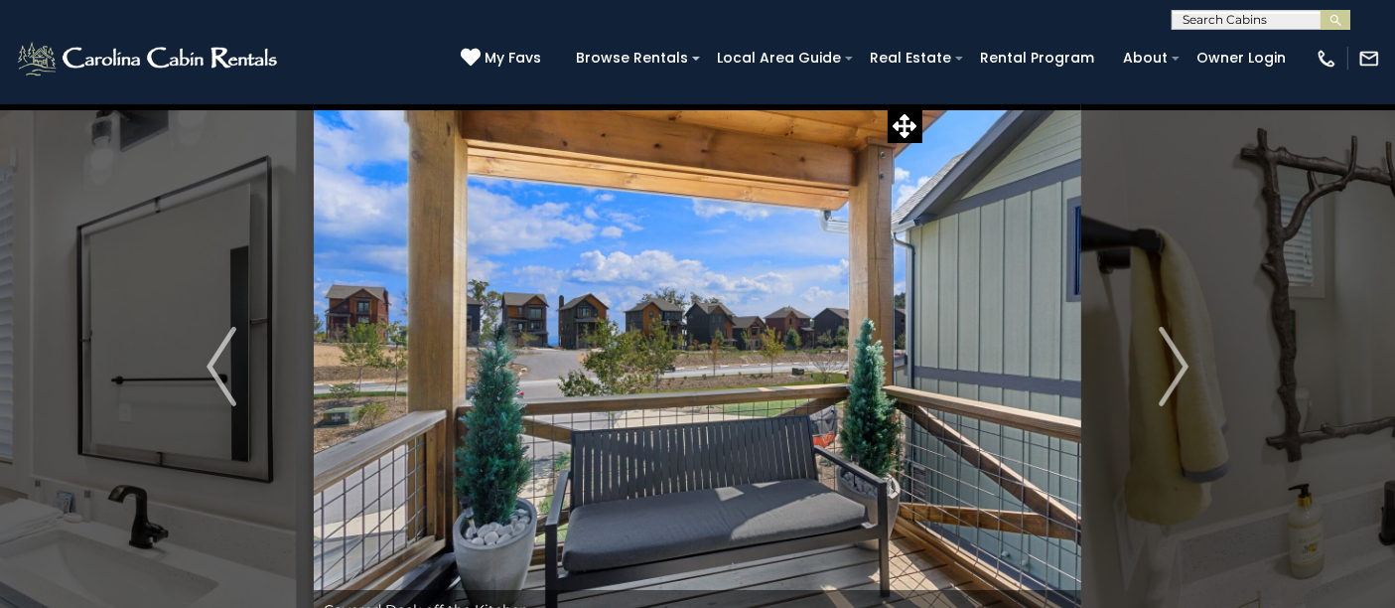
click at [1180, 360] on img "Next" at bounding box center [1174, 366] width 30 height 79
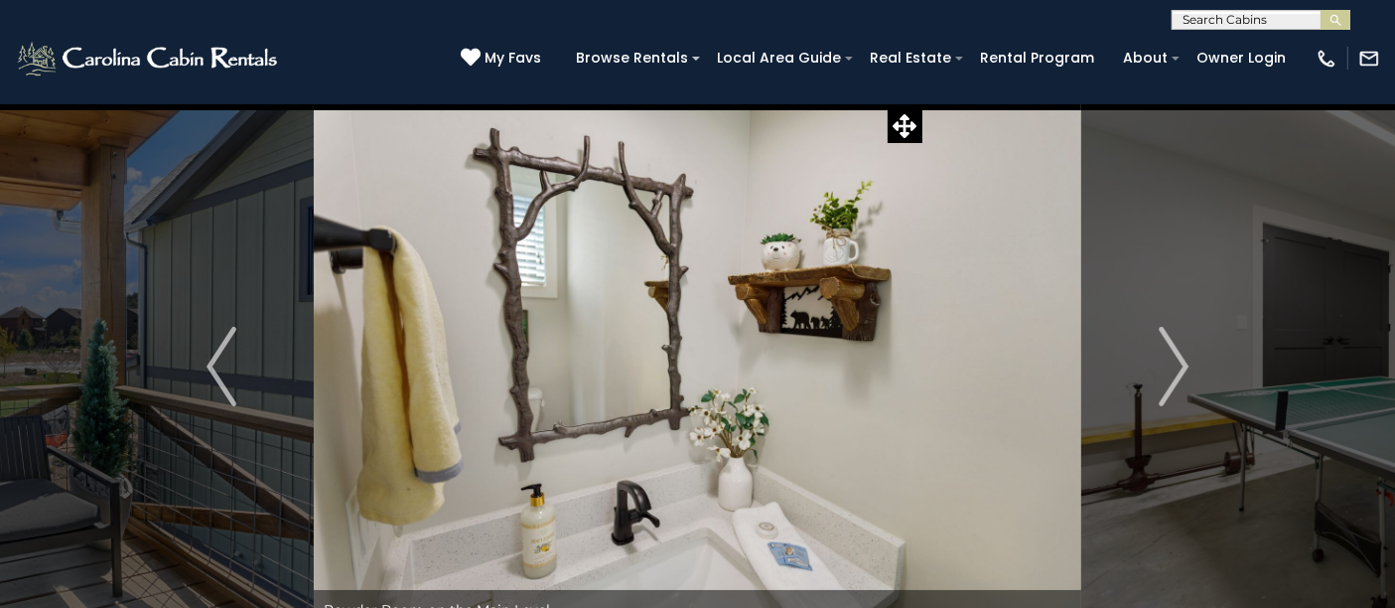
click at [1180, 360] on img "Next" at bounding box center [1174, 366] width 30 height 79
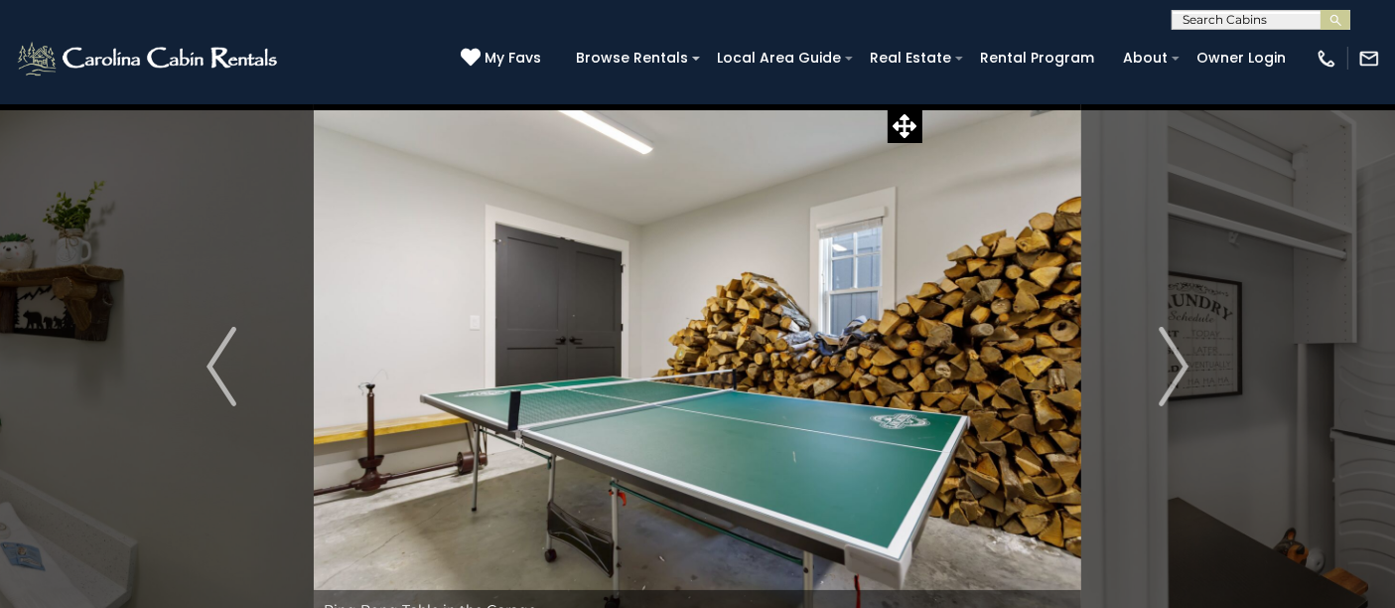
click at [1180, 360] on img "Next" at bounding box center [1174, 366] width 30 height 79
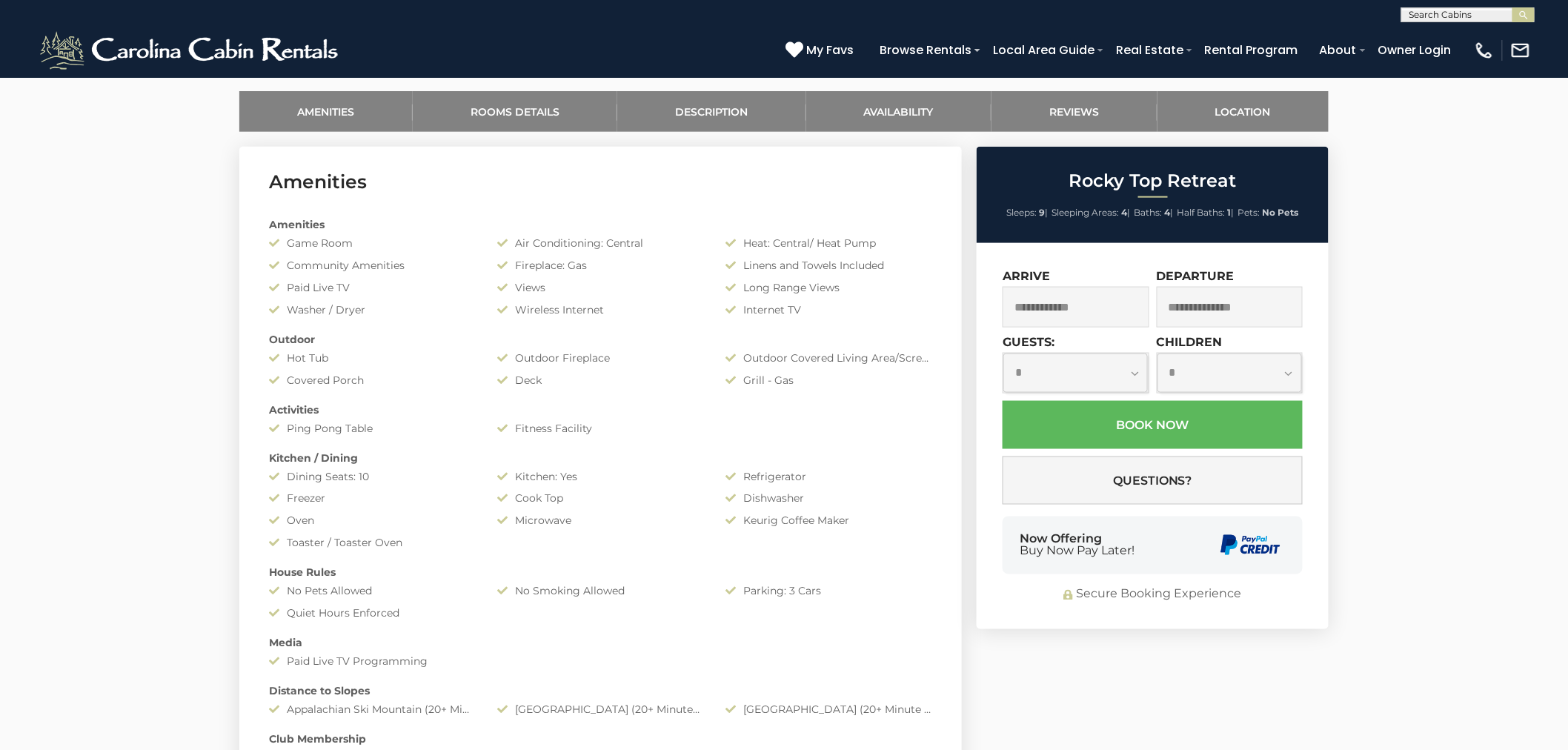
scroll to position [713, 0]
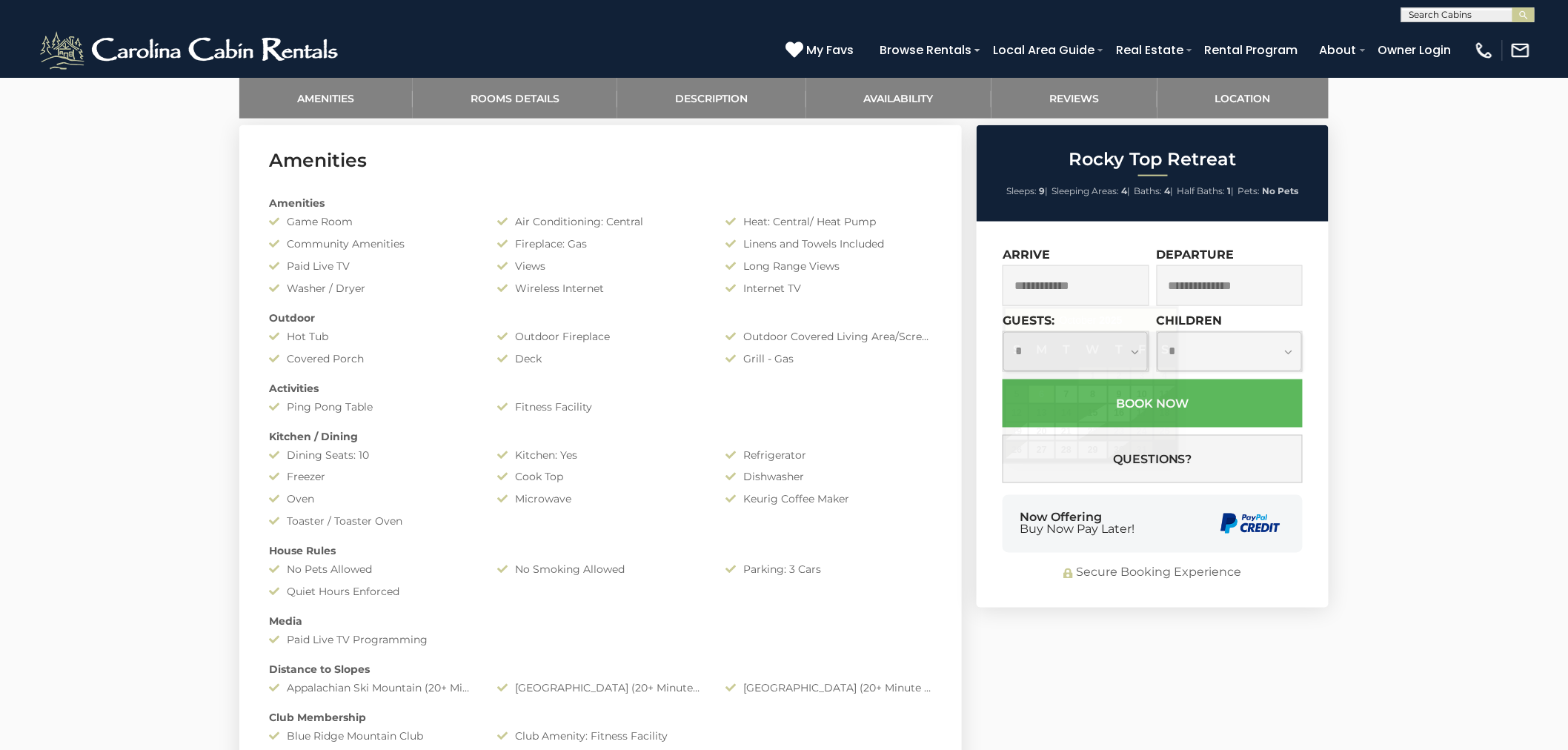
click at [1079, 278] on input "text" at bounding box center [1076, 285] width 147 height 41
